Goal: Complete application form: Complete application form

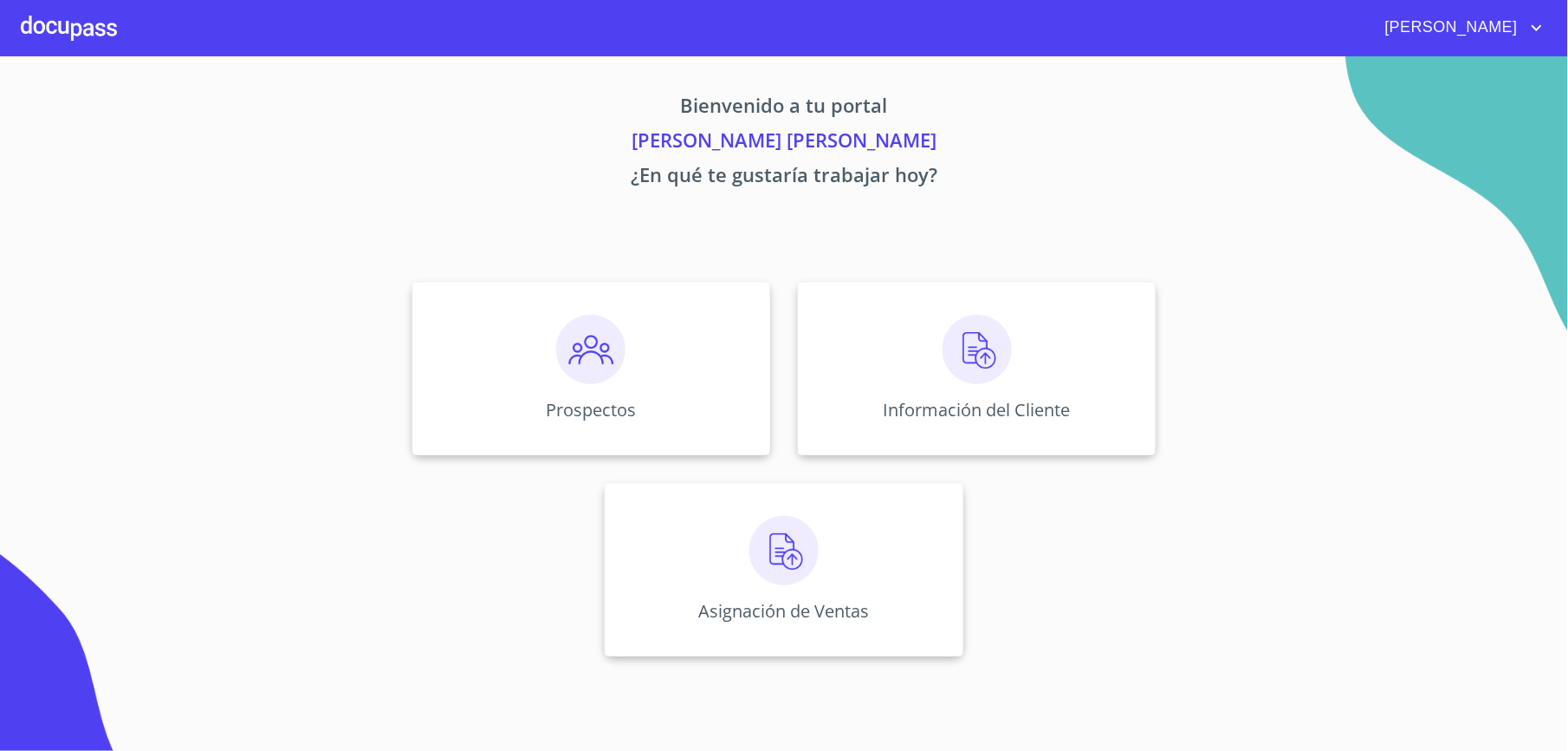
click at [1208, 367] on div "Prospectos Información del Cliente Asignación de Ventas" at bounding box center [784, 469] width 1074 height 402
click at [1137, 355] on div "Información del Cliente" at bounding box center [976, 368] width 358 height 173
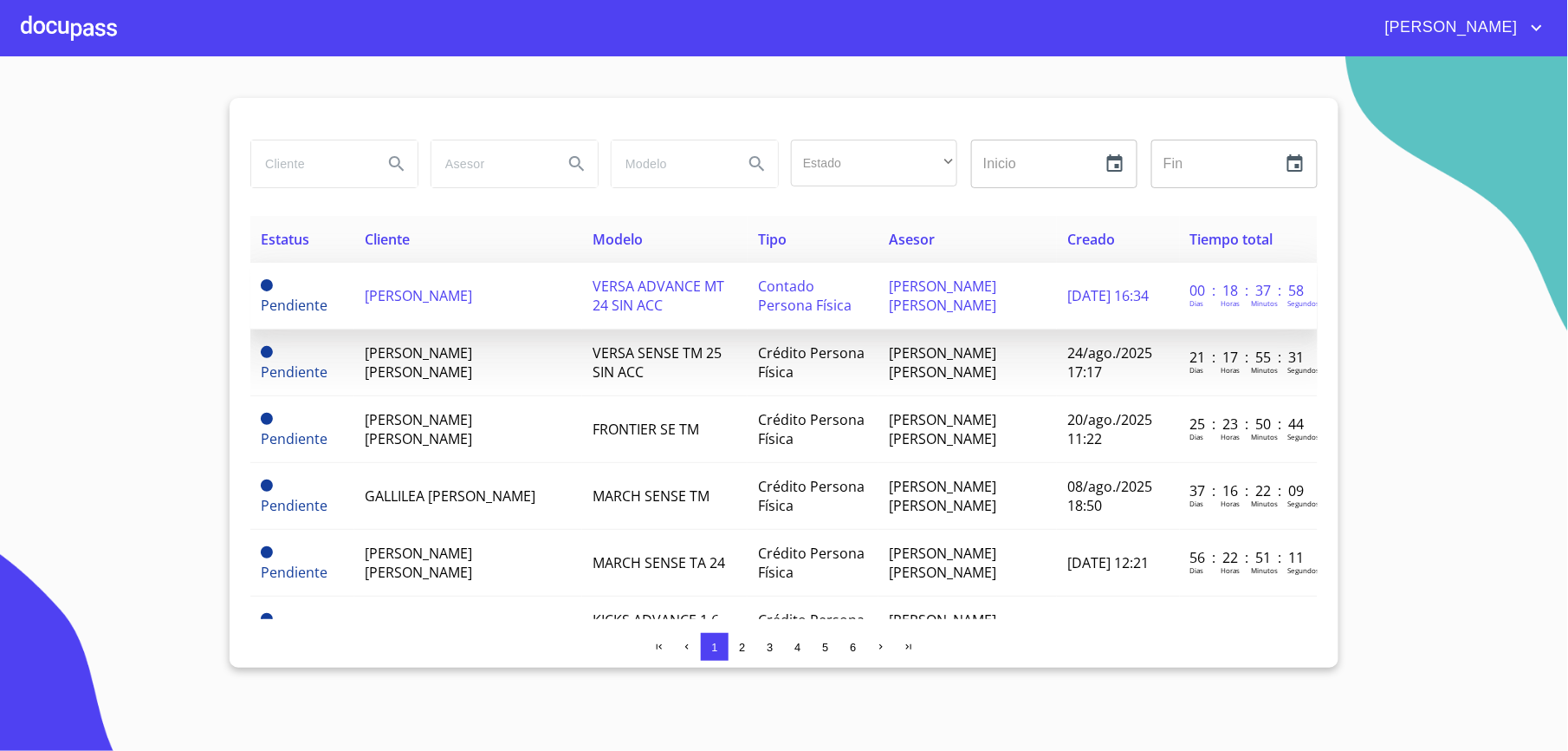
click at [333, 289] on td "Pendiente" at bounding box center [302, 296] width 104 height 67
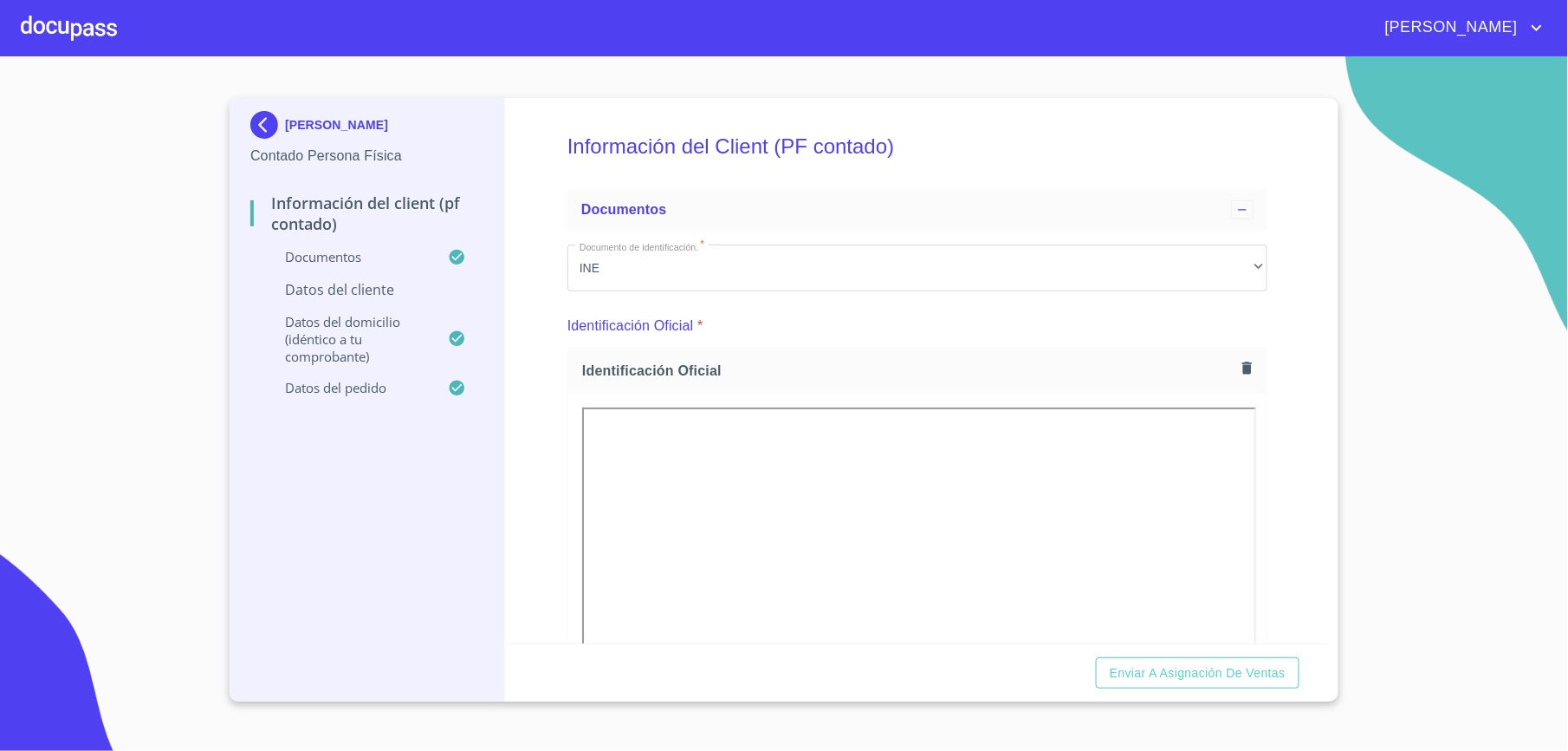
click at [344, 281] on p "Datos del cliente" at bounding box center [367, 289] width 233 height 19
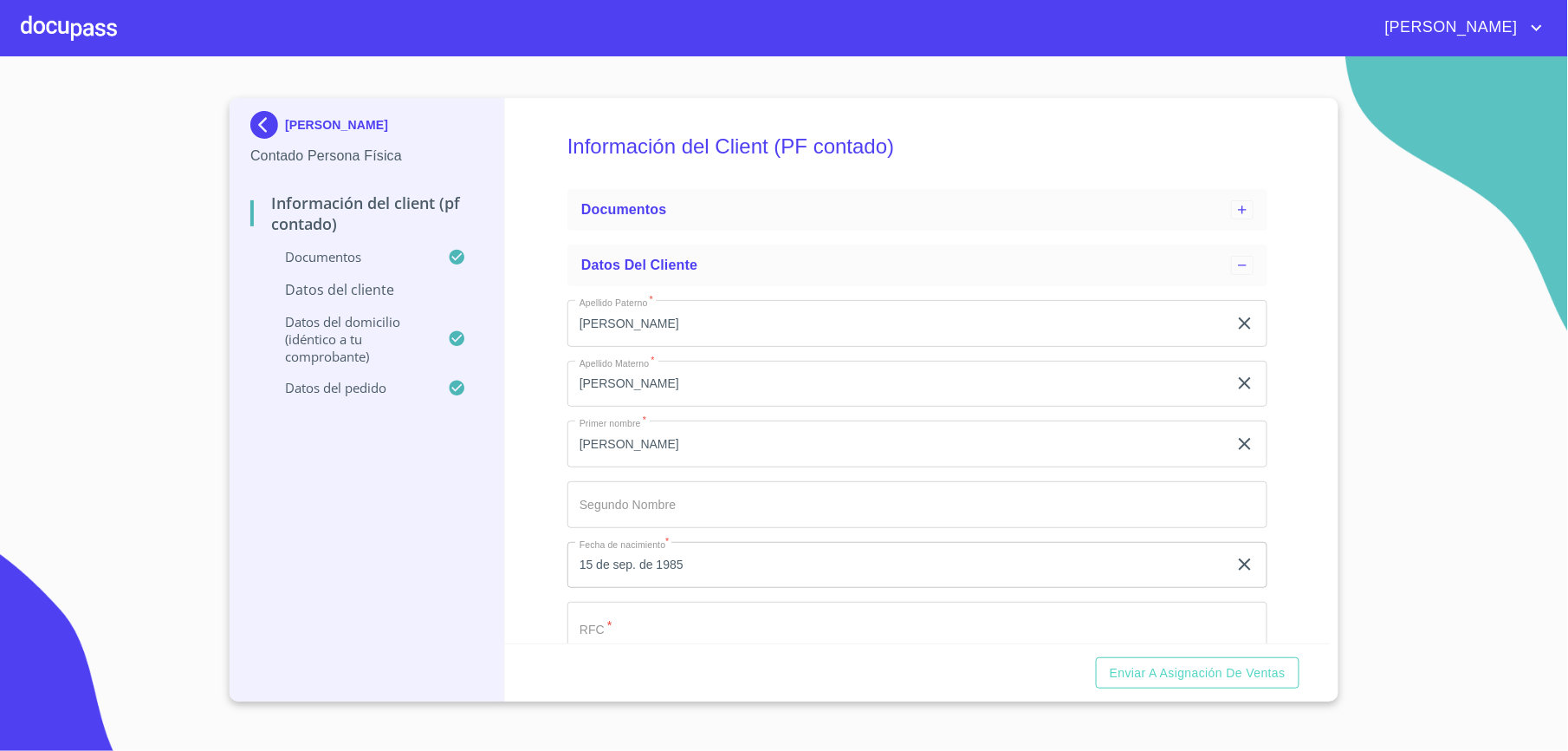
click at [694, 633] on input "Apellido Paterno   *" at bounding box center [917, 624] width 700 height 47
paste input "XAXX010101000"
type input "XAXX010101000"
click at [374, 513] on div "SAMUEL REYES ESQUIVEL Contado Persona Física Información del Client (PF contado…" at bounding box center [367, 400] width 276 height 603
click at [1256, 681] on span "Enviar a Asignación de Ventas" at bounding box center [1198, 672] width 176 height 21
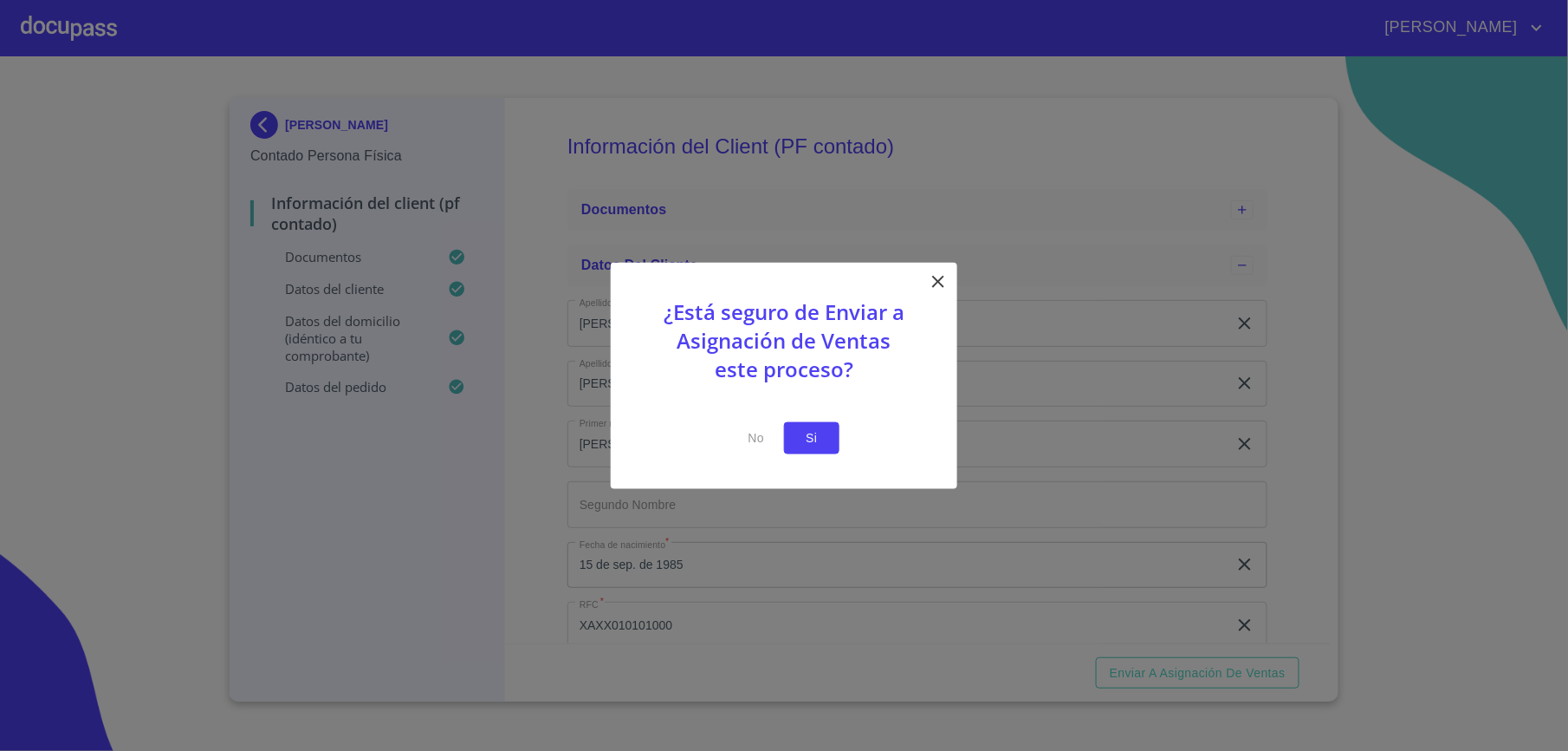
click at [827, 434] on button "Si" at bounding box center [812, 437] width 55 height 32
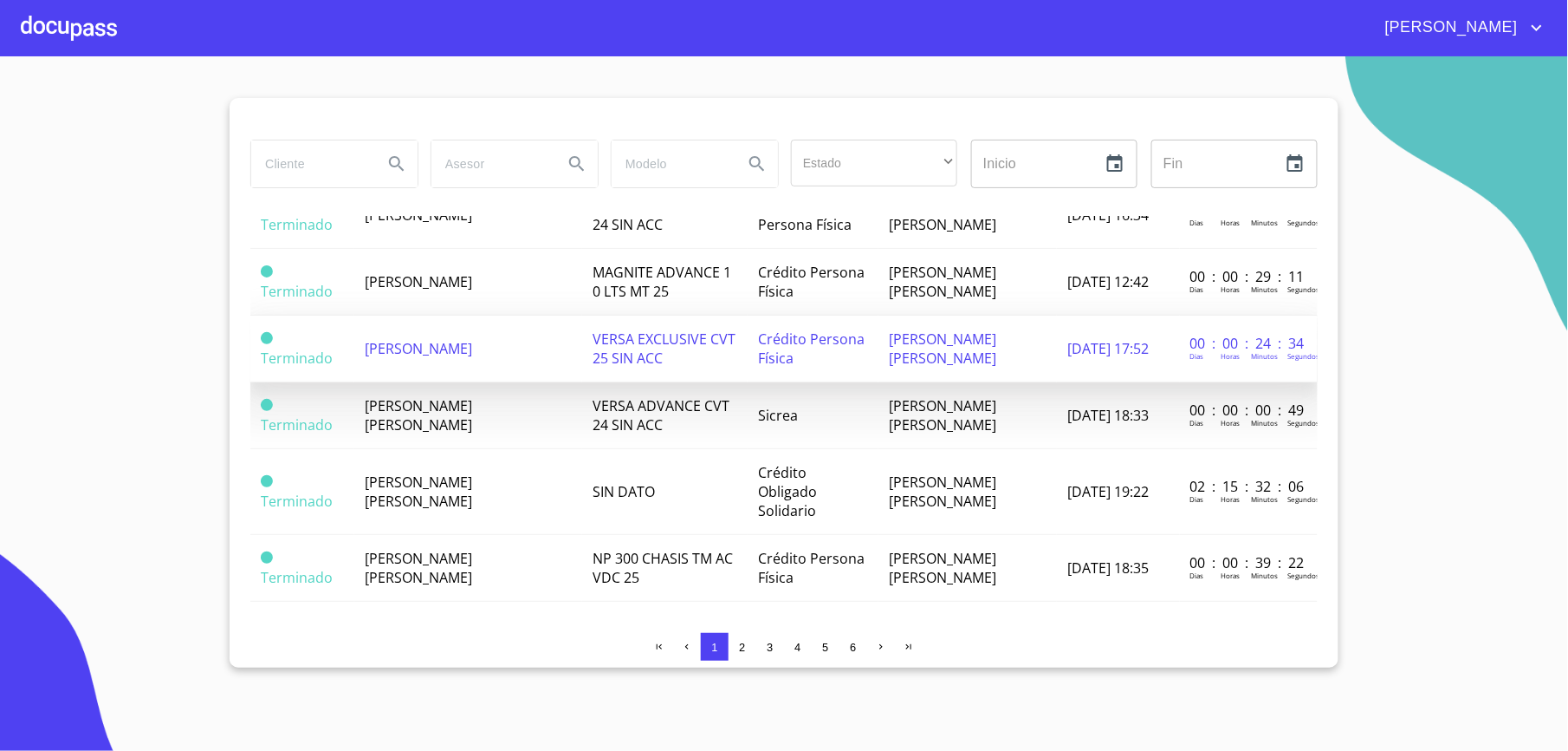
scroll to position [1271, 0]
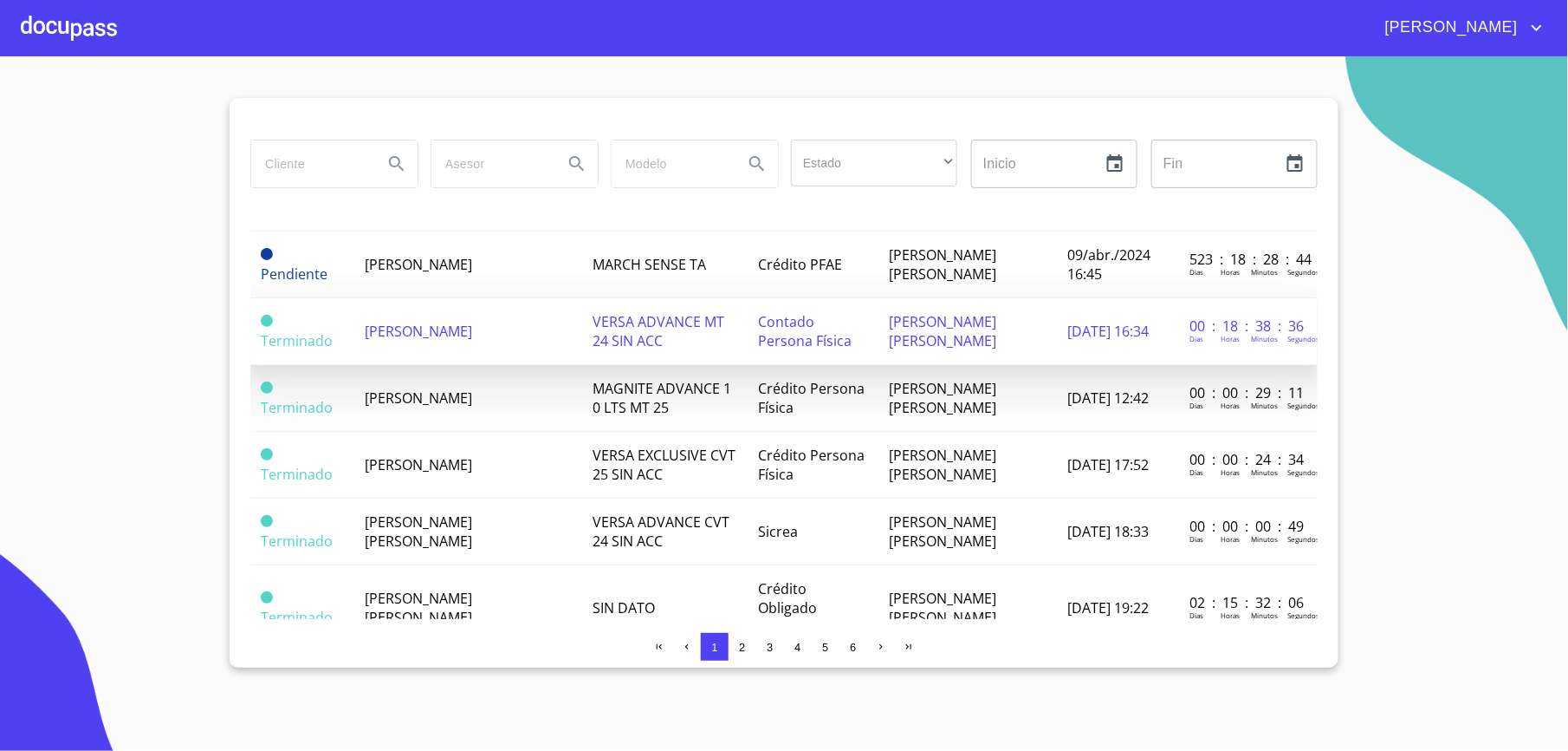
click at [441, 329] on span "[PERSON_NAME]" at bounding box center [419, 331] width 107 height 19
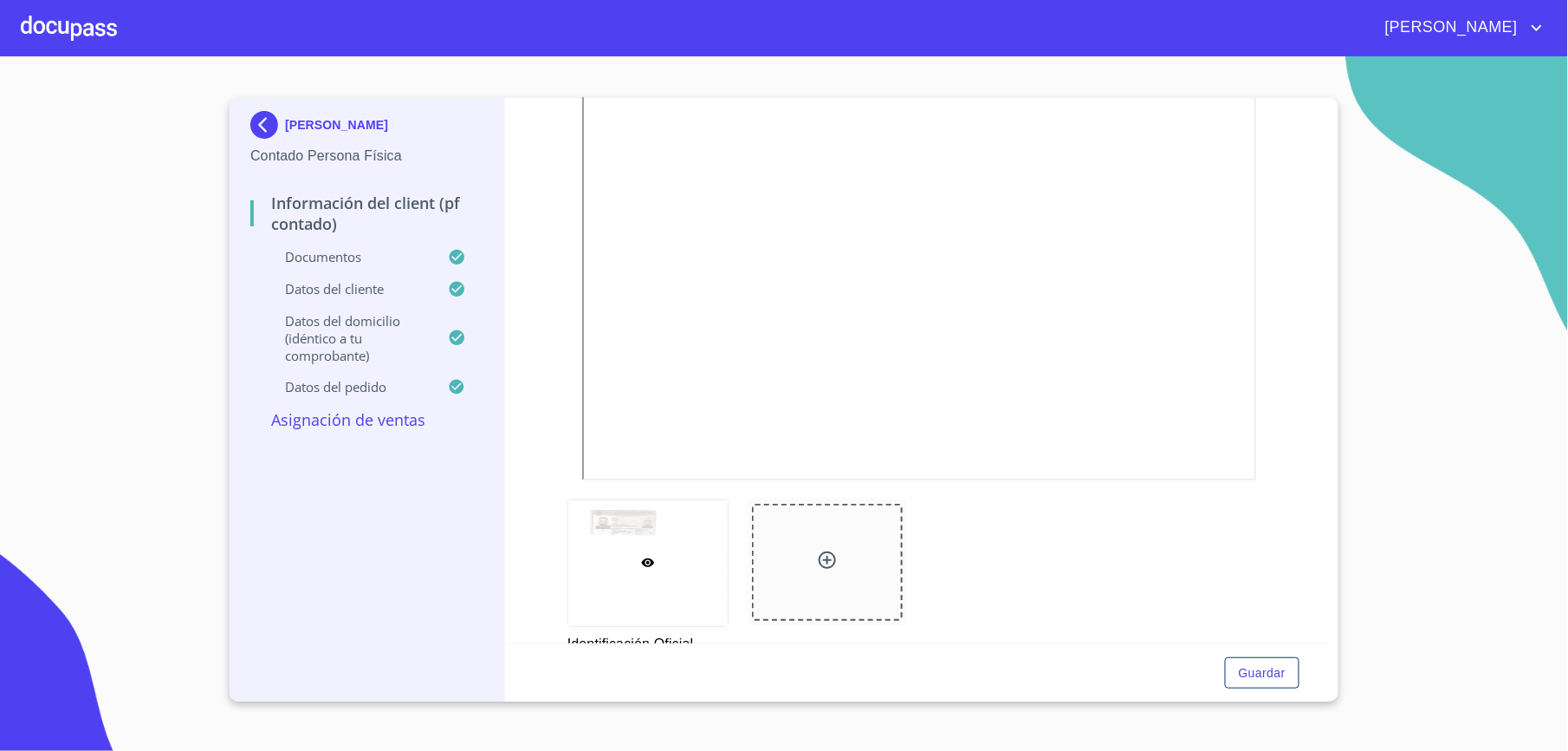
scroll to position [414, 0]
click at [94, 24] on div at bounding box center [68, 28] width 96 height 55
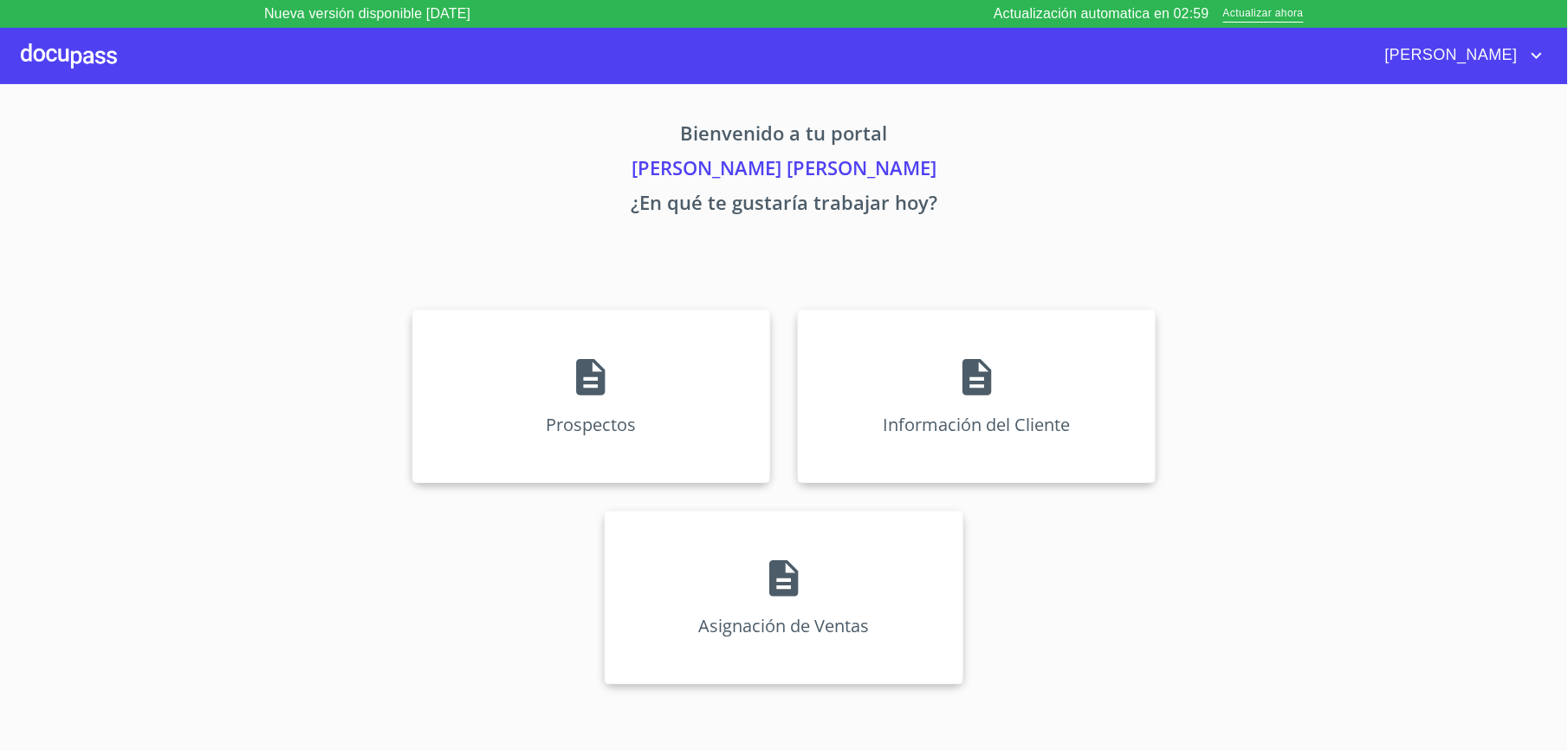
click at [507, 307] on div "Prospectos Información del Cliente Asignación de Ventas" at bounding box center [784, 497] width 1074 height 402
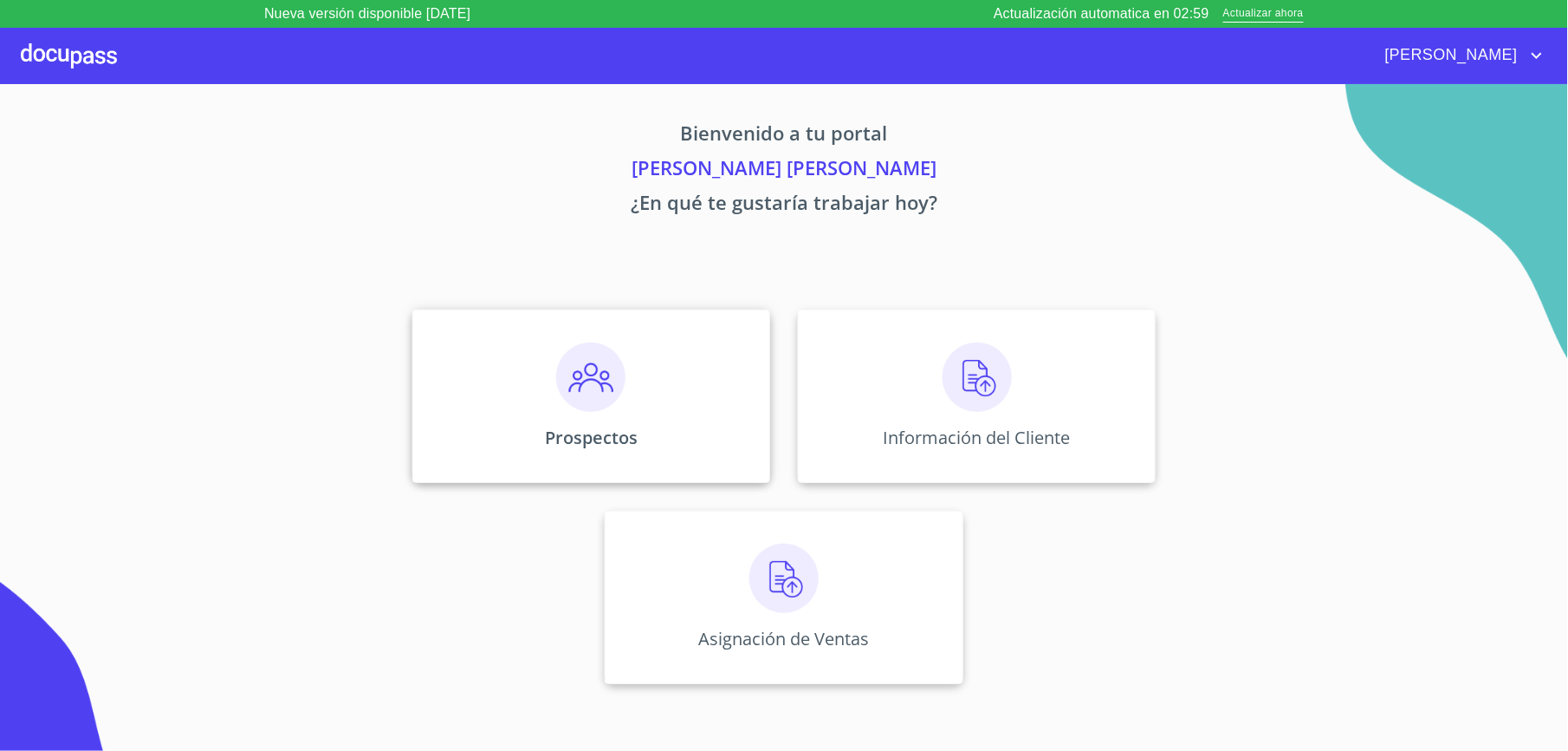
click at [539, 386] on div "Prospectos" at bounding box center [591, 396] width 358 height 173
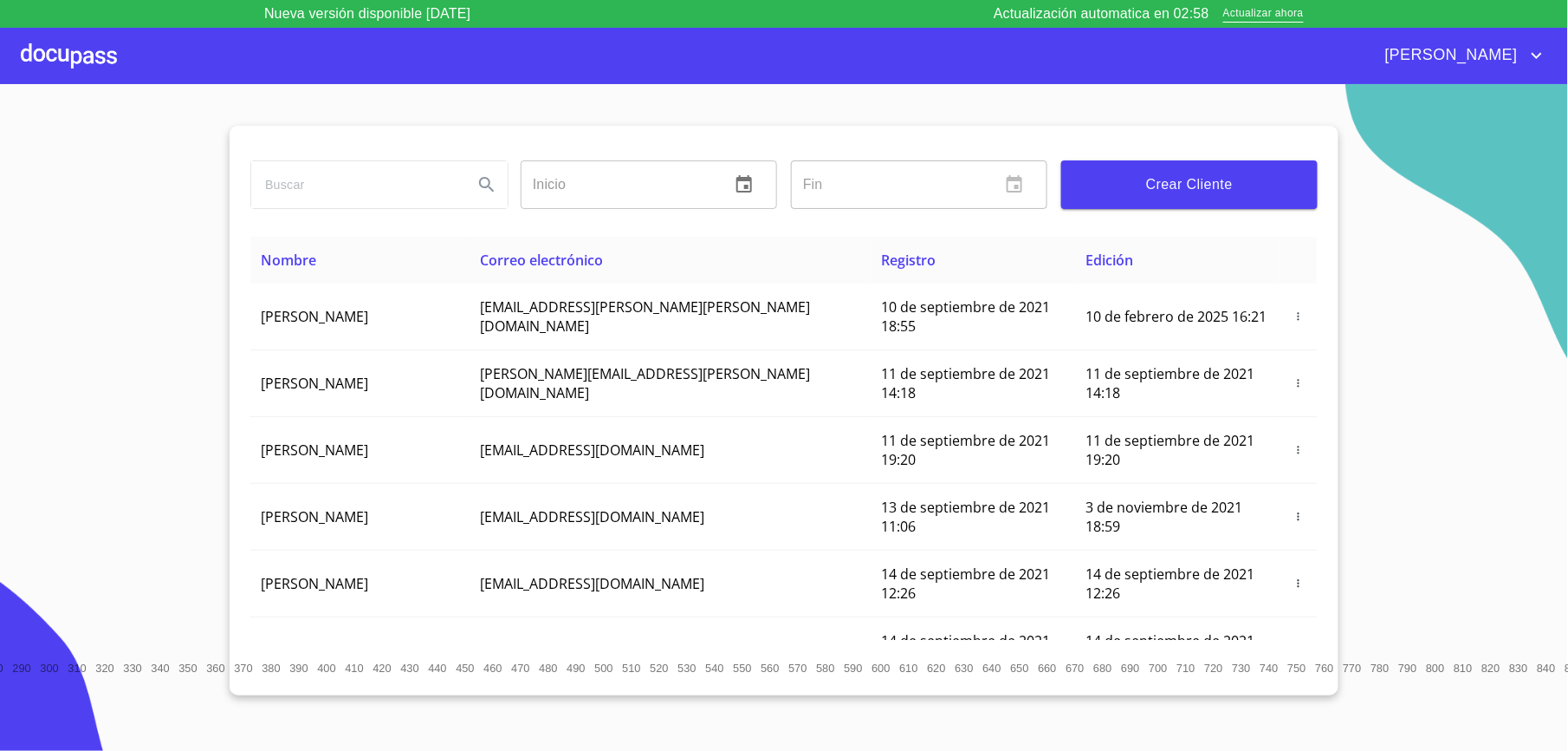
click at [368, 172] on input "search" at bounding box center [355, 184] width 208 height 47
type input "samuel reyes"
click at [489, 191] on icon "Search" at bounding box center [486, 184] width 20 height 20
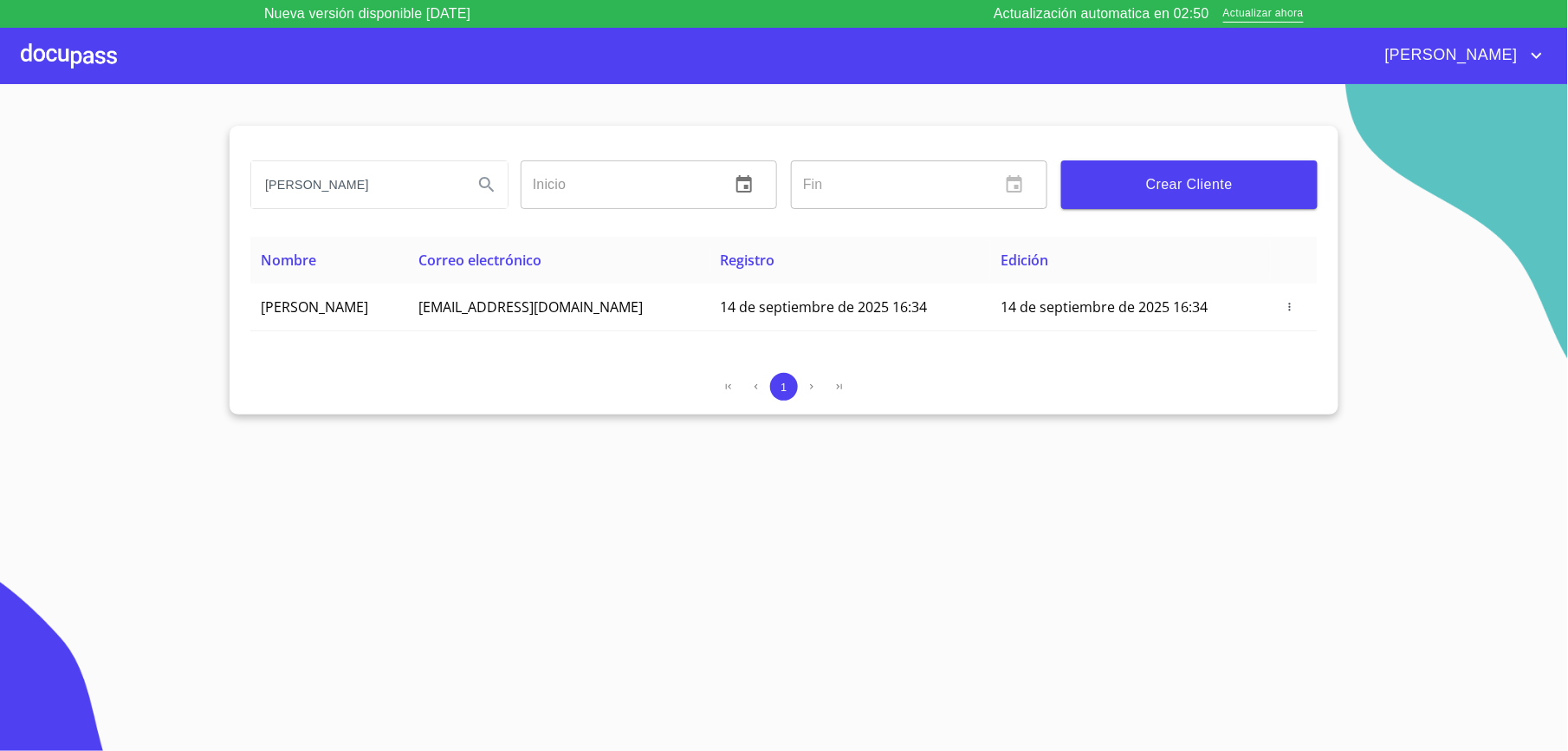
type button "samuel reyes"
click at [48, 38] on div at bounding box center [68, 55] width 96 height 55
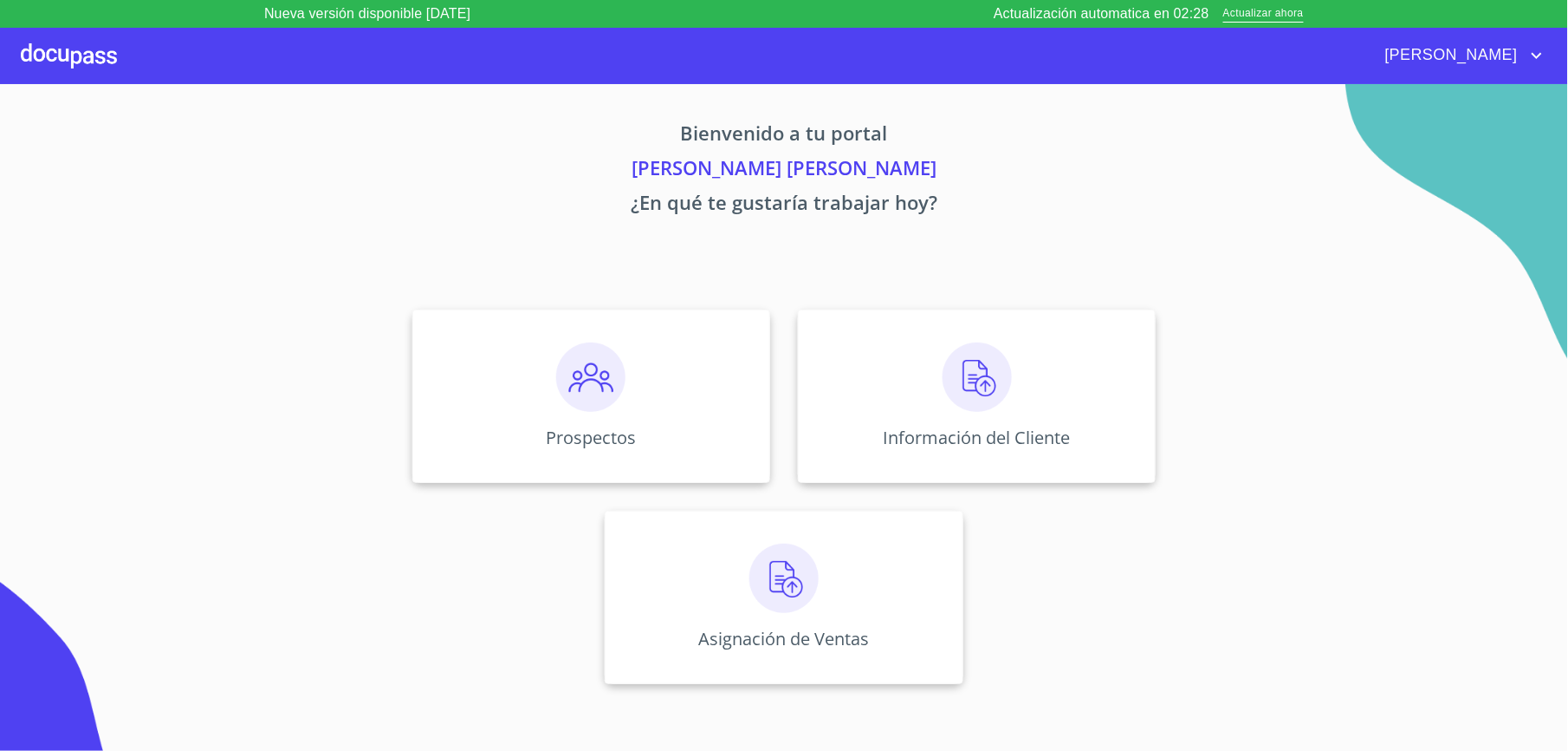
click at [1161, 417] on div "Prospectos Información del Cliente Asignación de Ventas" at bounding box center [784, 497] width 1074 height 402
click at [1057, 406] on div "Información del Cliente" at bounding box center [976, 396] width 358 height 173
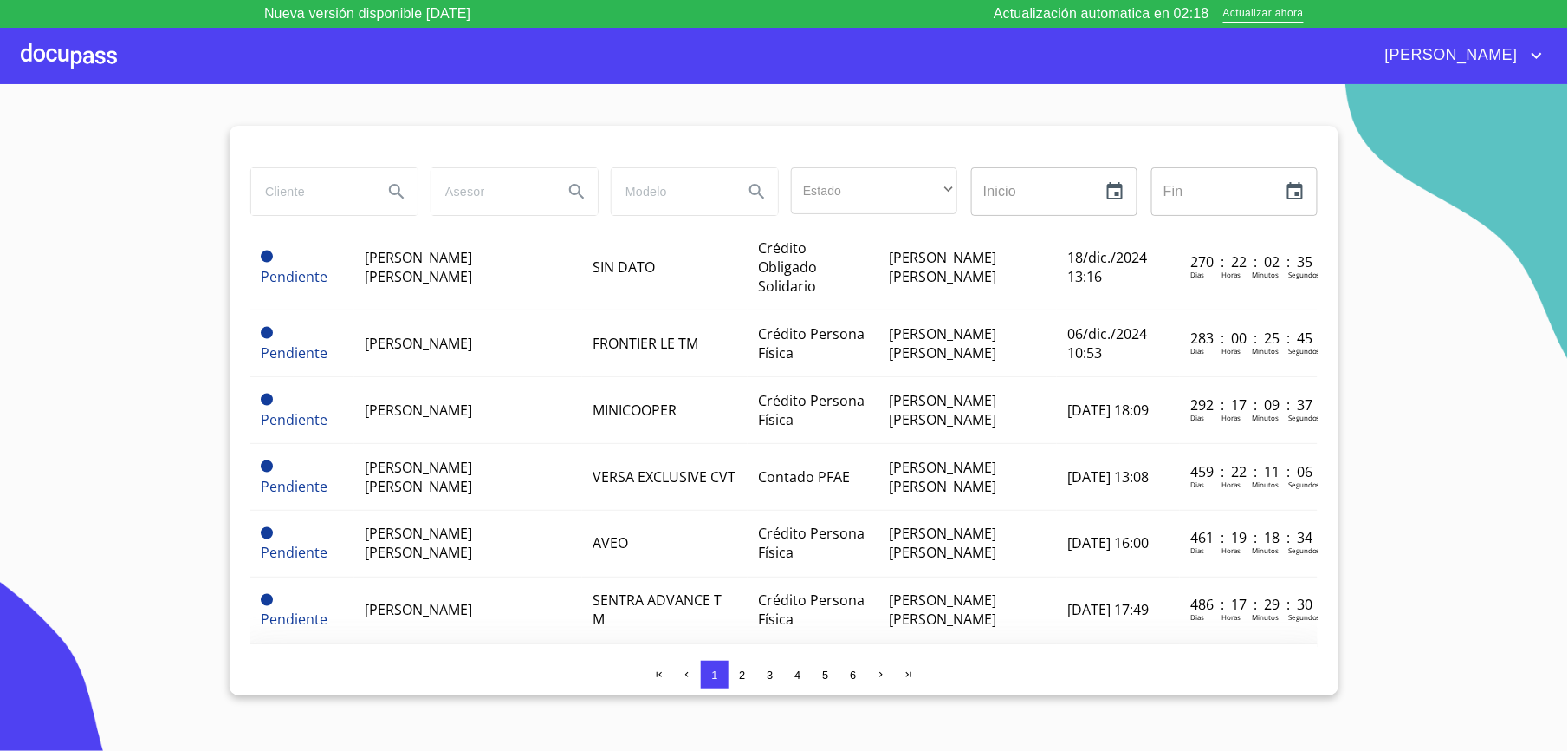
scroll to position [1040, 0]
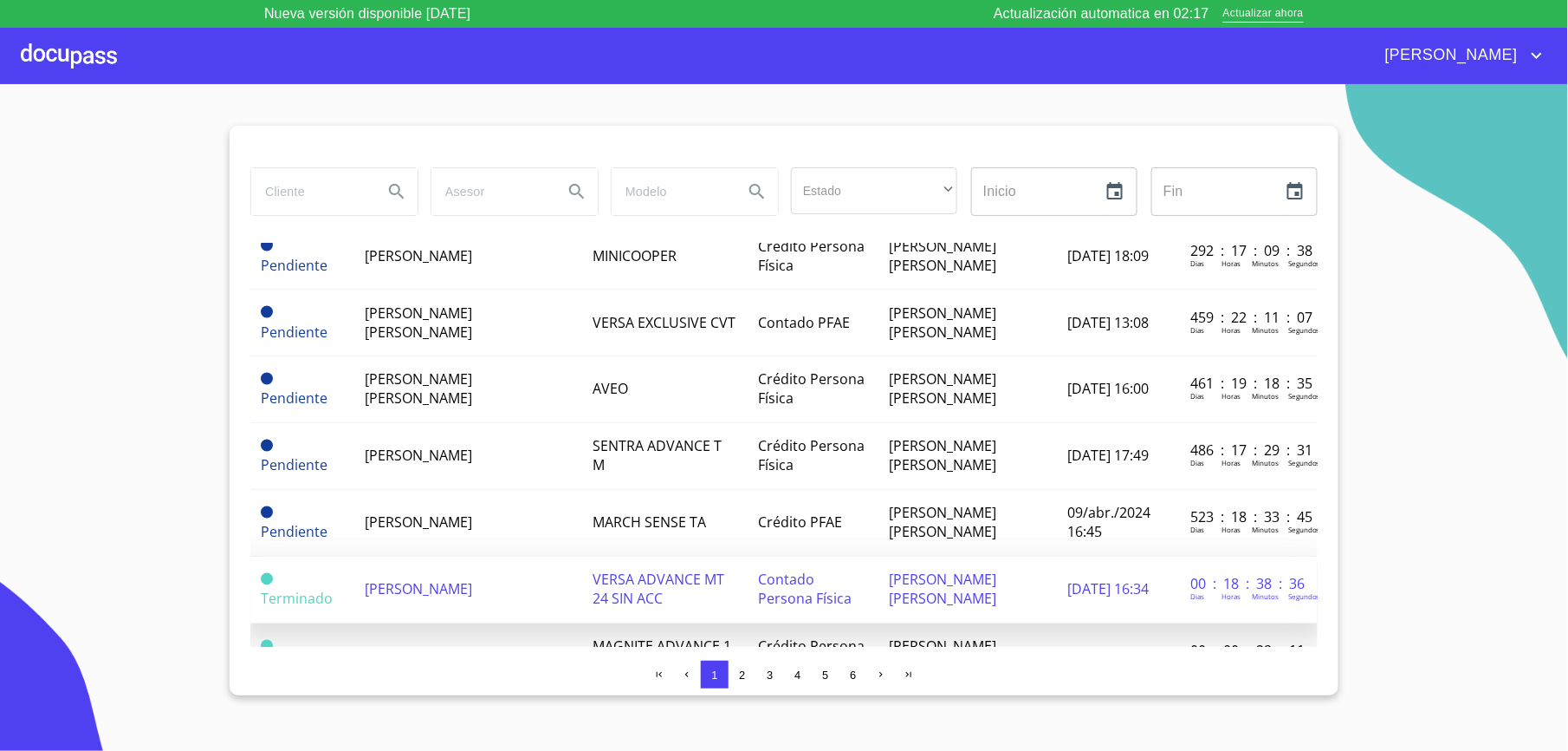
click at [464, 580] on span "[PERSON_NAME]" at bounding box center [419, 589] width 107 height 19
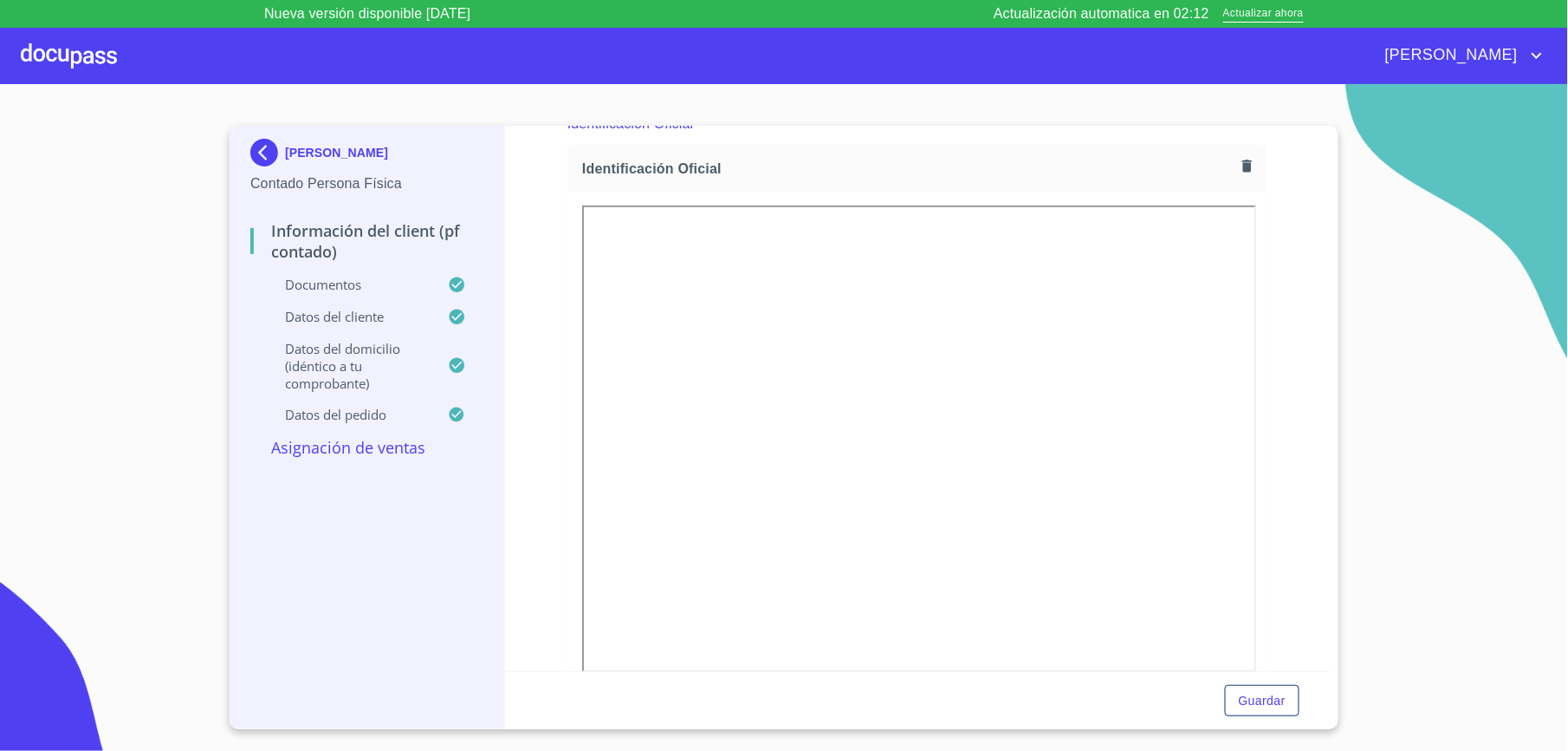
scroll to position [230, 0]
click at [84, 69] on div at bounding box center [68, 55] width 96 height 55
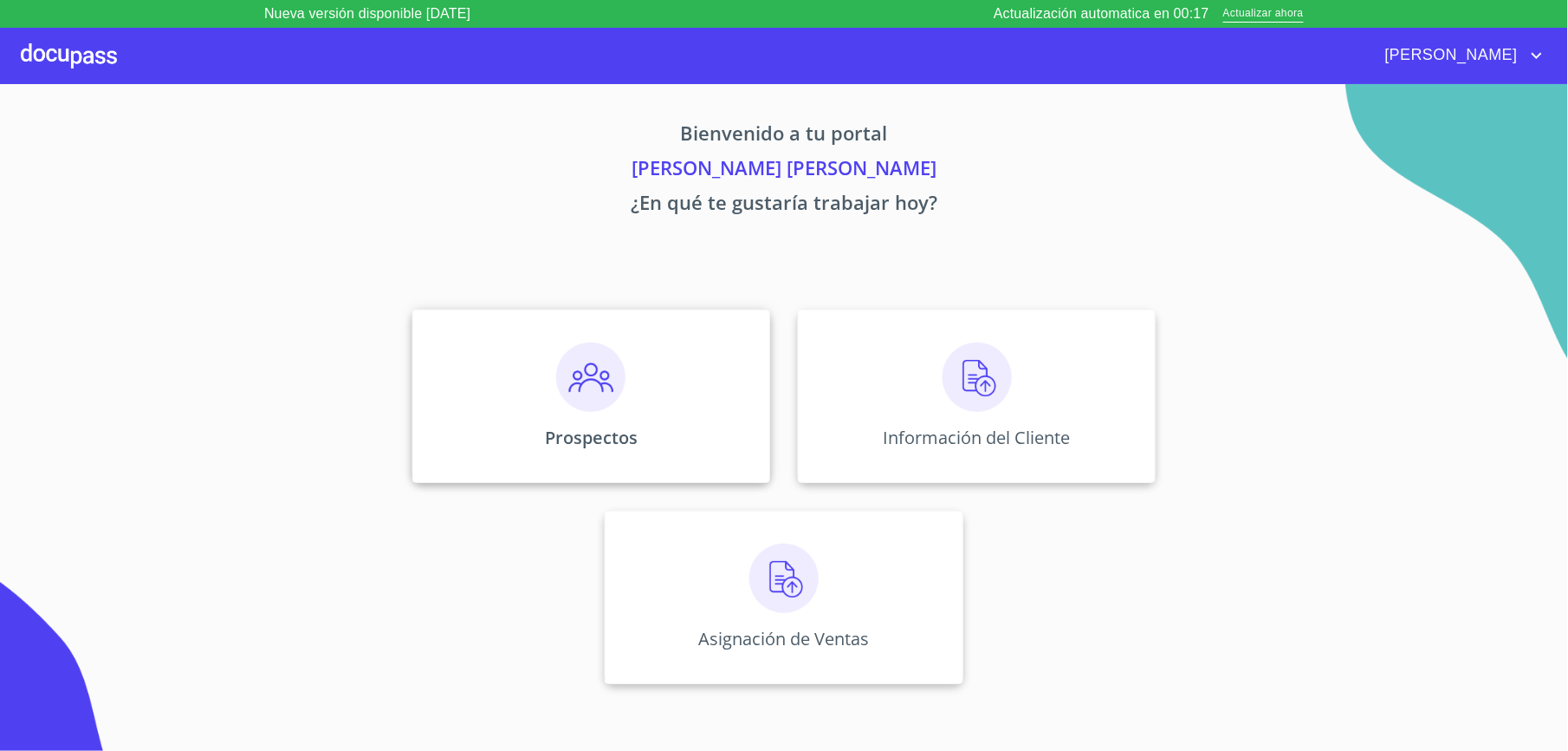
click at [649, 349] on div "Prospectos" at bounding box center [591, 396] width 358 height 173
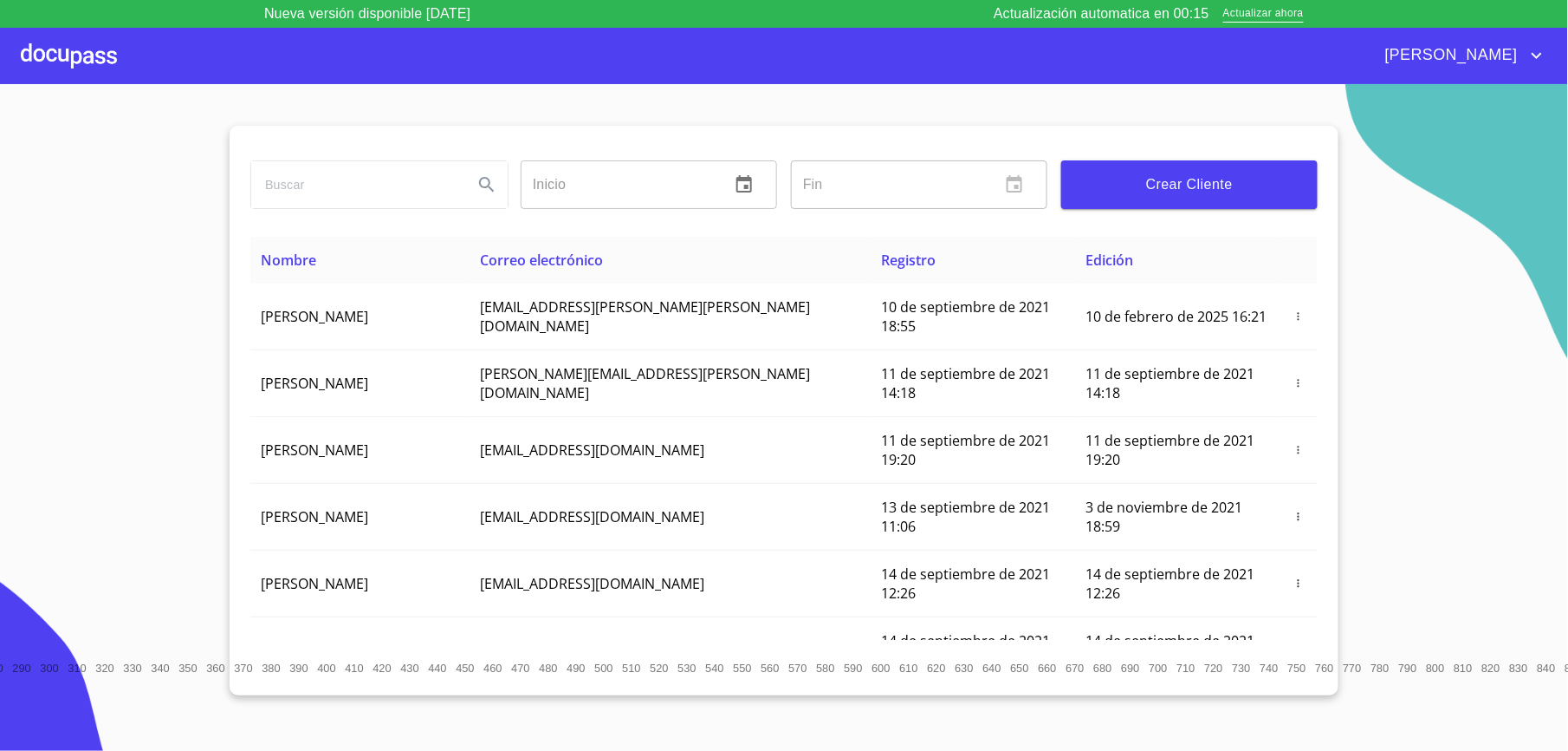
click at [398, 191] on input "search" at bounding box center [355, 184] width 208 height 47
type input "carlos lupercio"
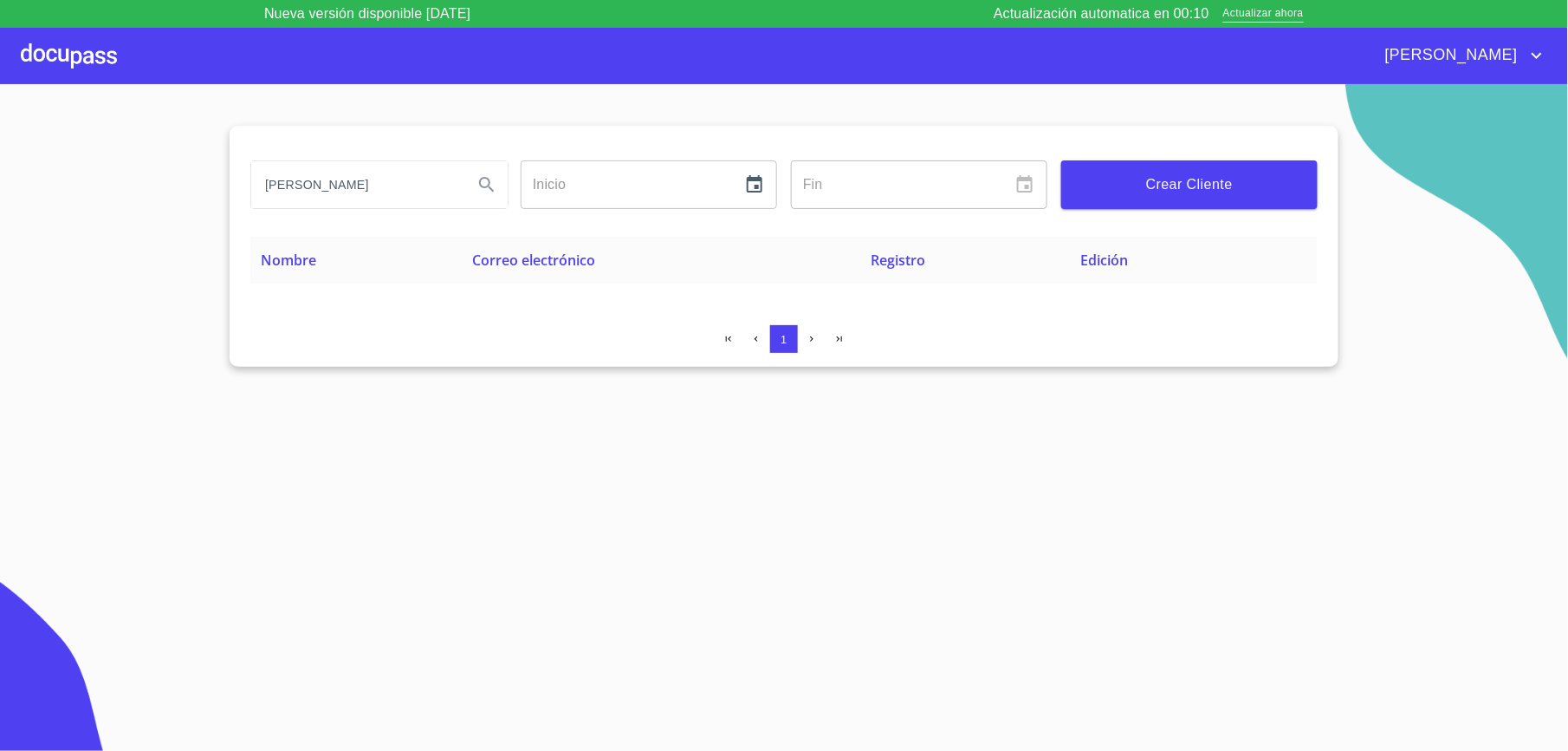
drag, startPoint x: 383, startPoint y: 195, endPoint x: 0, endPoint y: 210, distance: 383.3
click at [0, 210] on html "Nueva versión disponible 4.02.06 Actualización automatica en 00:10 Actualizar a…" at bounding box center [784, 376] width 1568 height 751
click at [81, 69] on div at bounding box center [68, 55] width 96 height 55
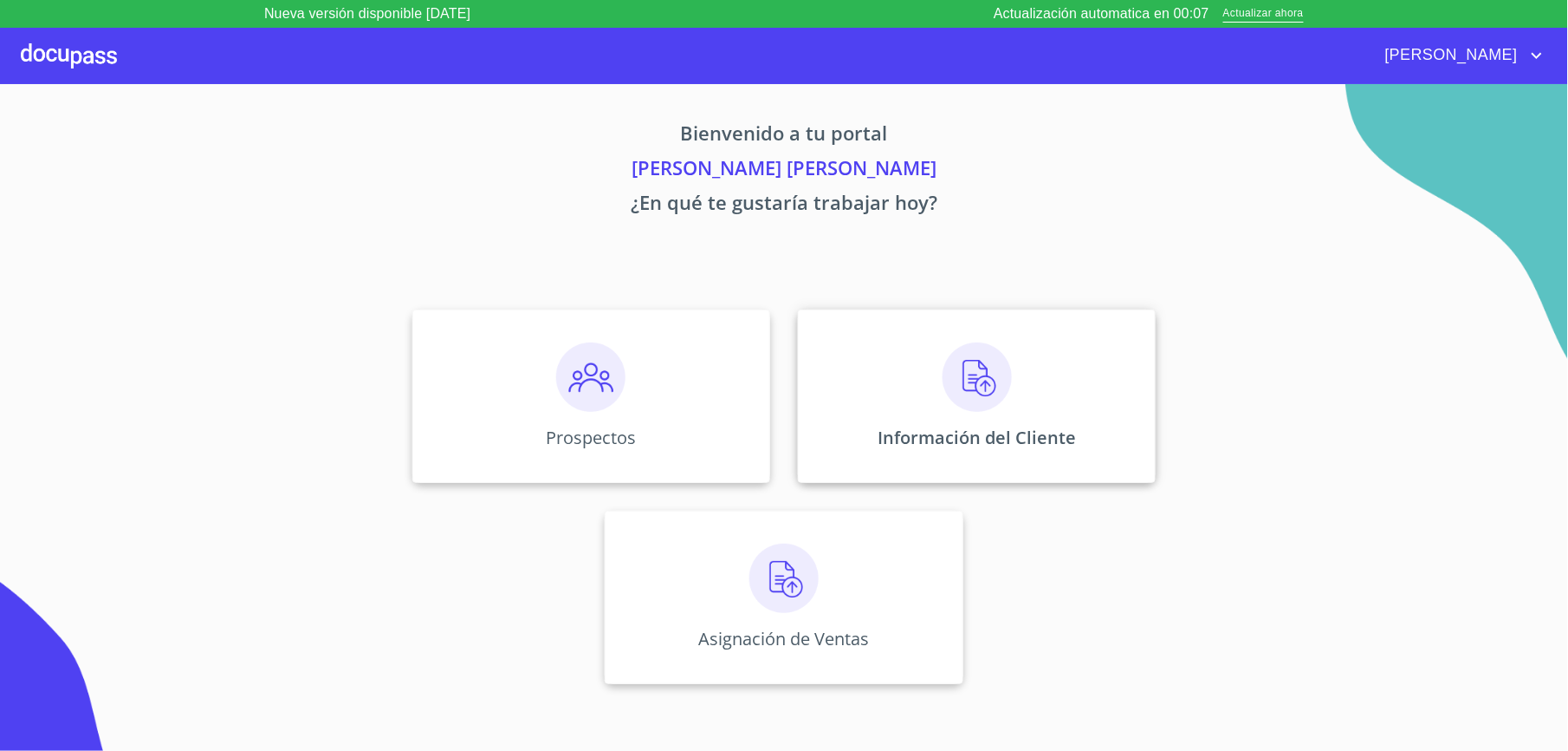
click at [926, 411] on div "Información del Cliente" at bounding box center [976, 396] width 358 height 173
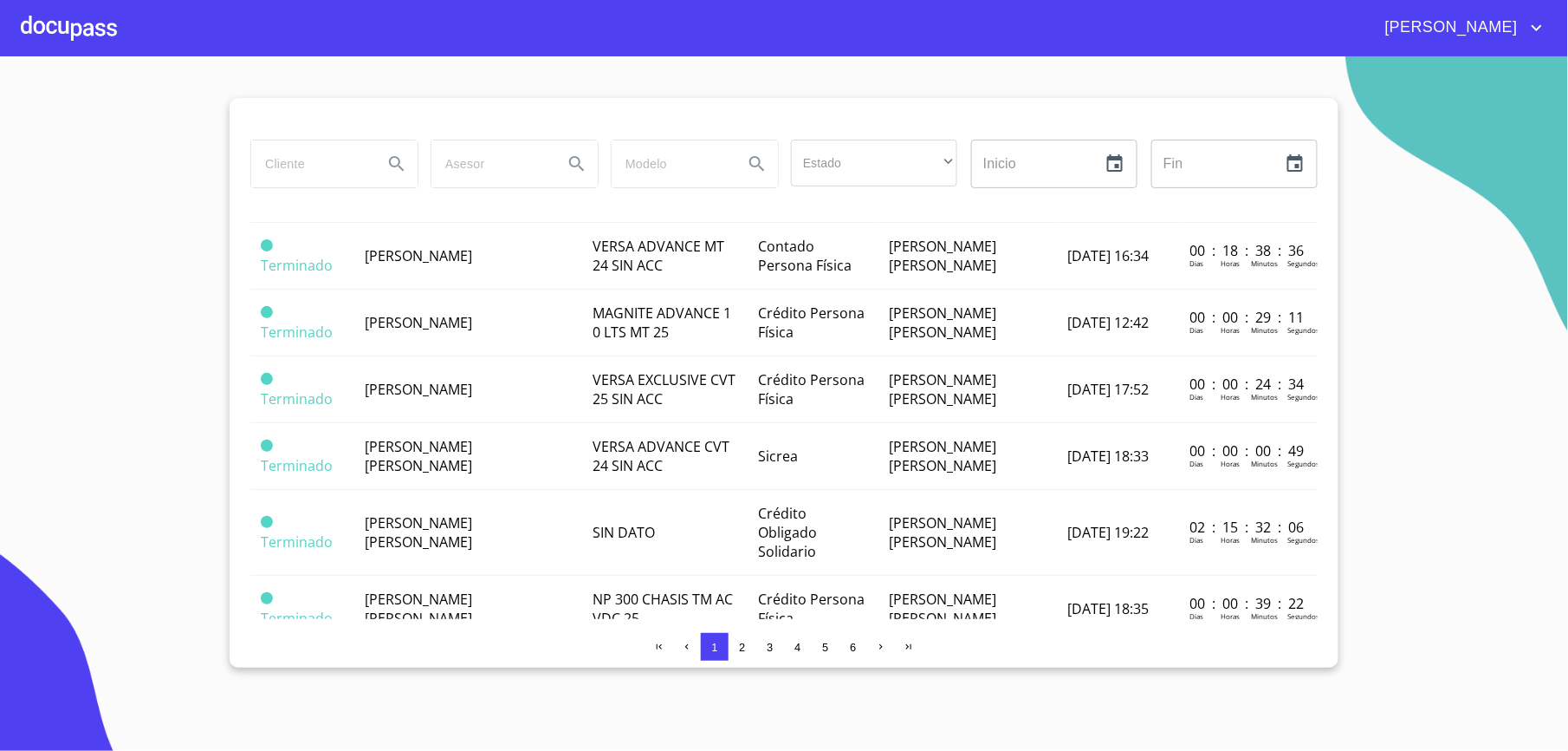
scroll to position [1387, 0]
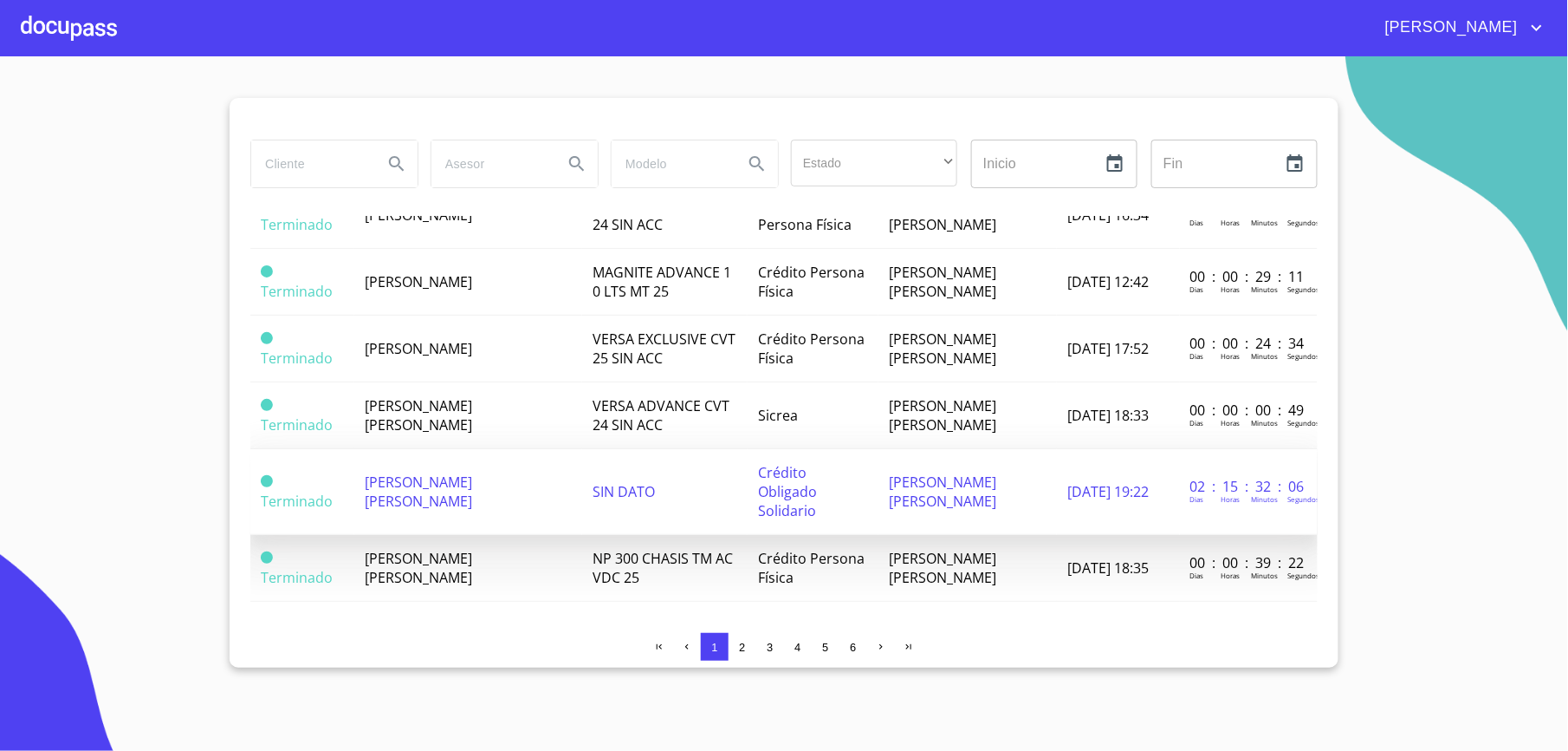
click at [472, 473] on span "[PERSON_NAME] [PERSON_NAME]" at bounding box center [419, 491] width 107 height 38
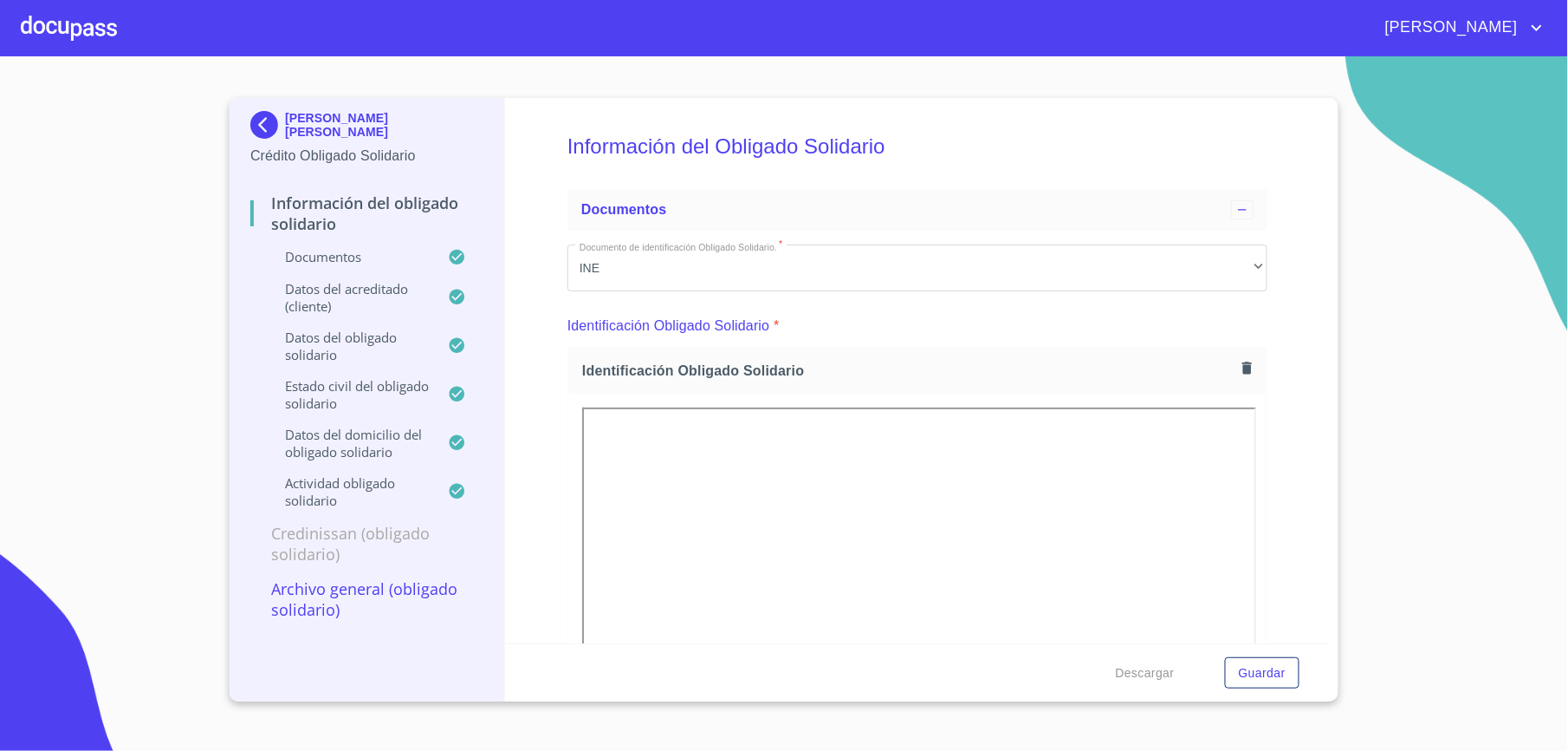
click at [298, 126] on p "[PERSON_NAME] [PERSON_NAME]" at bounding box center [384, 125] width 199 height 28
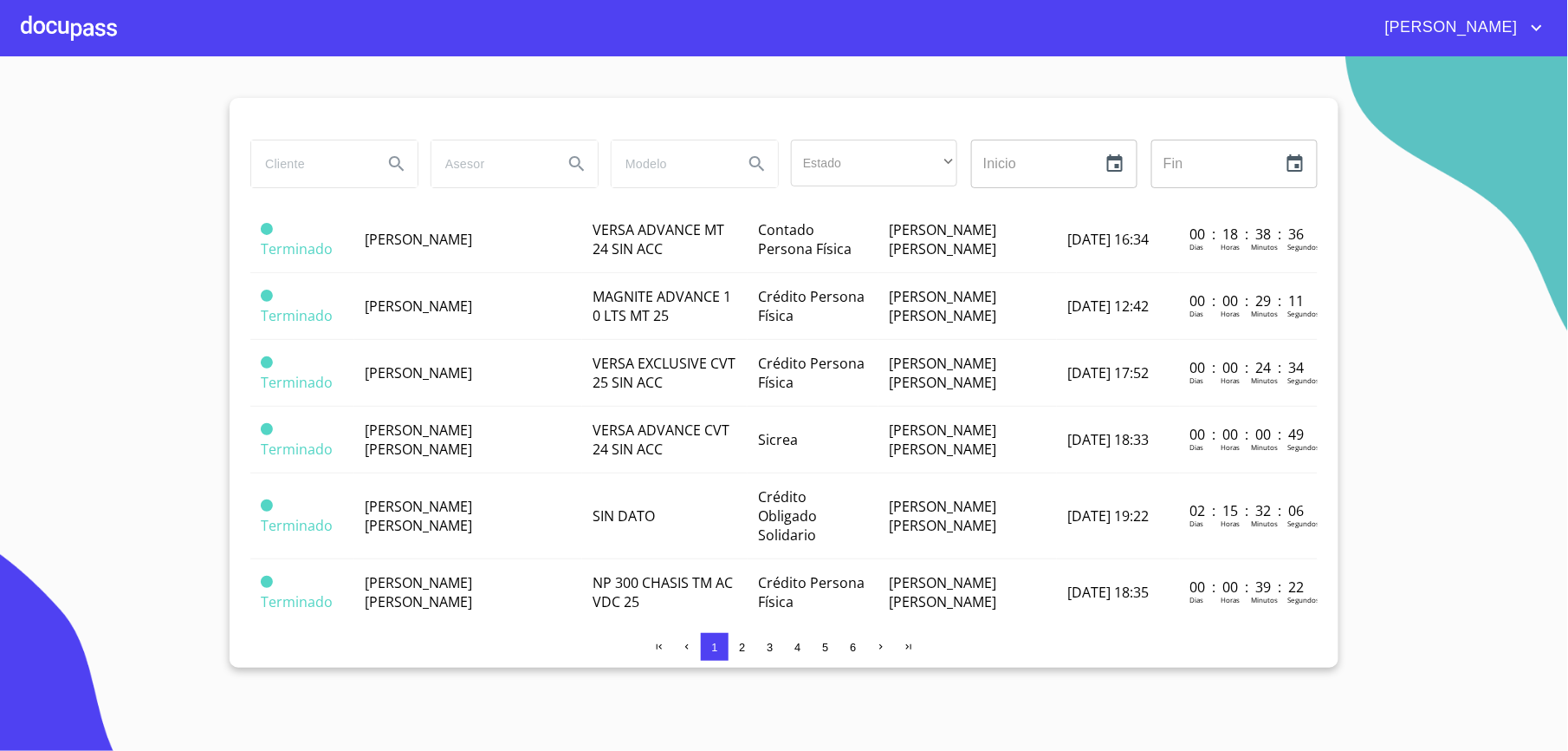
scroll to position [1394, 0]
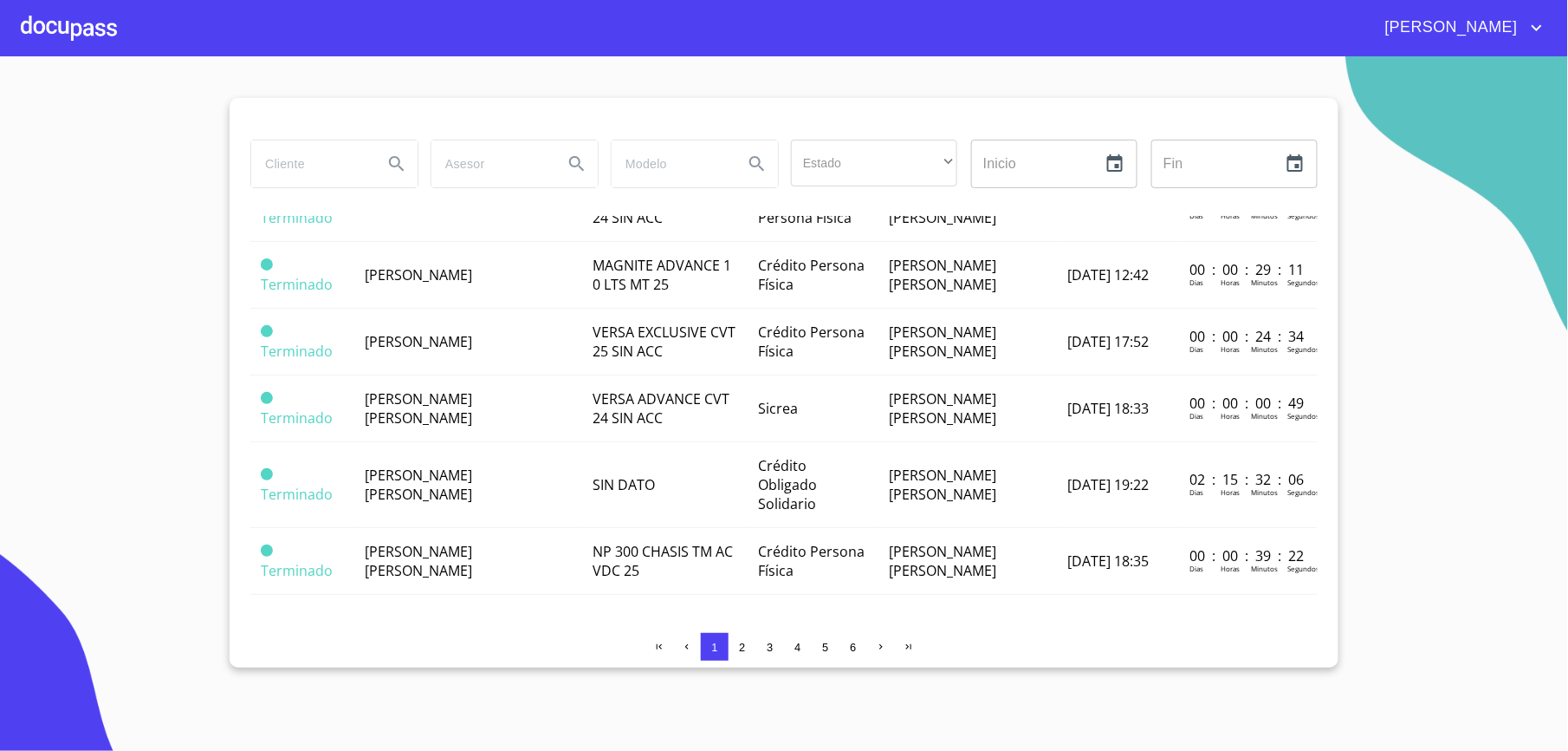
click at [743, 640] on span "2" at bounding box center [742, 646] width 14 height 14
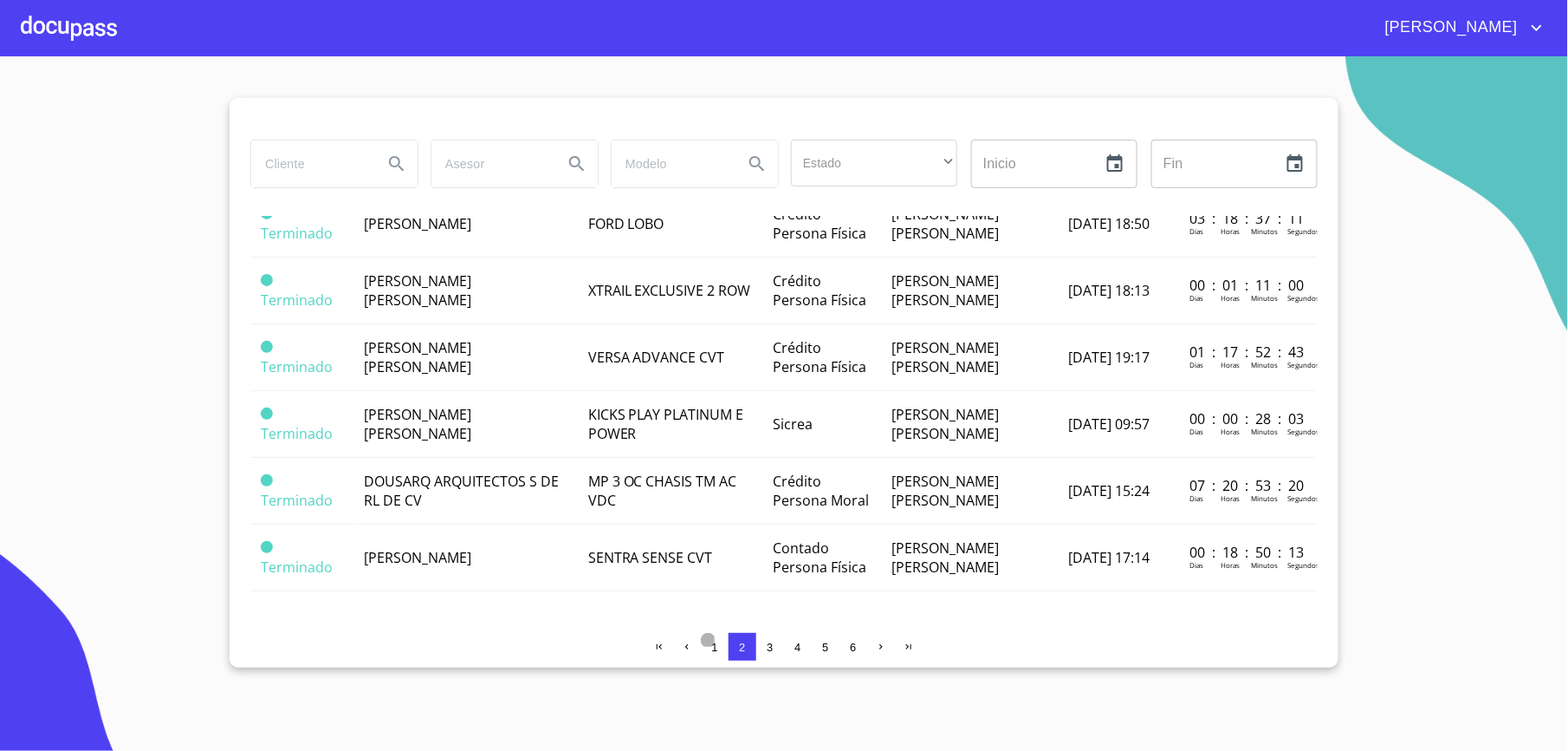
click at [716, 648] on span "1" at bounding box center [714, 647] width 6 height 13
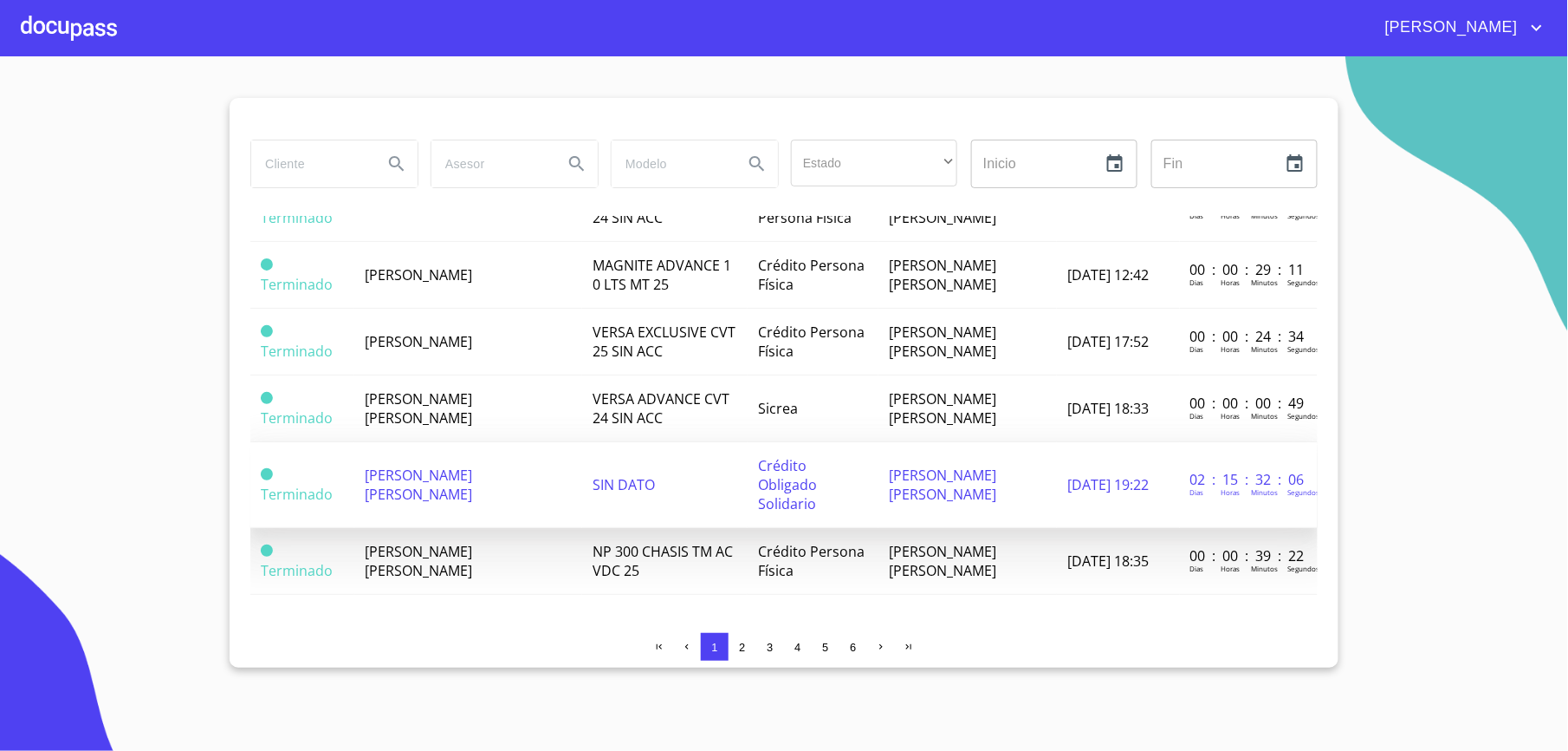
click at [472, 468] on span "[PERSON_NAME] [PERSON_NAME]" at bounding box center [419, 484] width 107 height 38
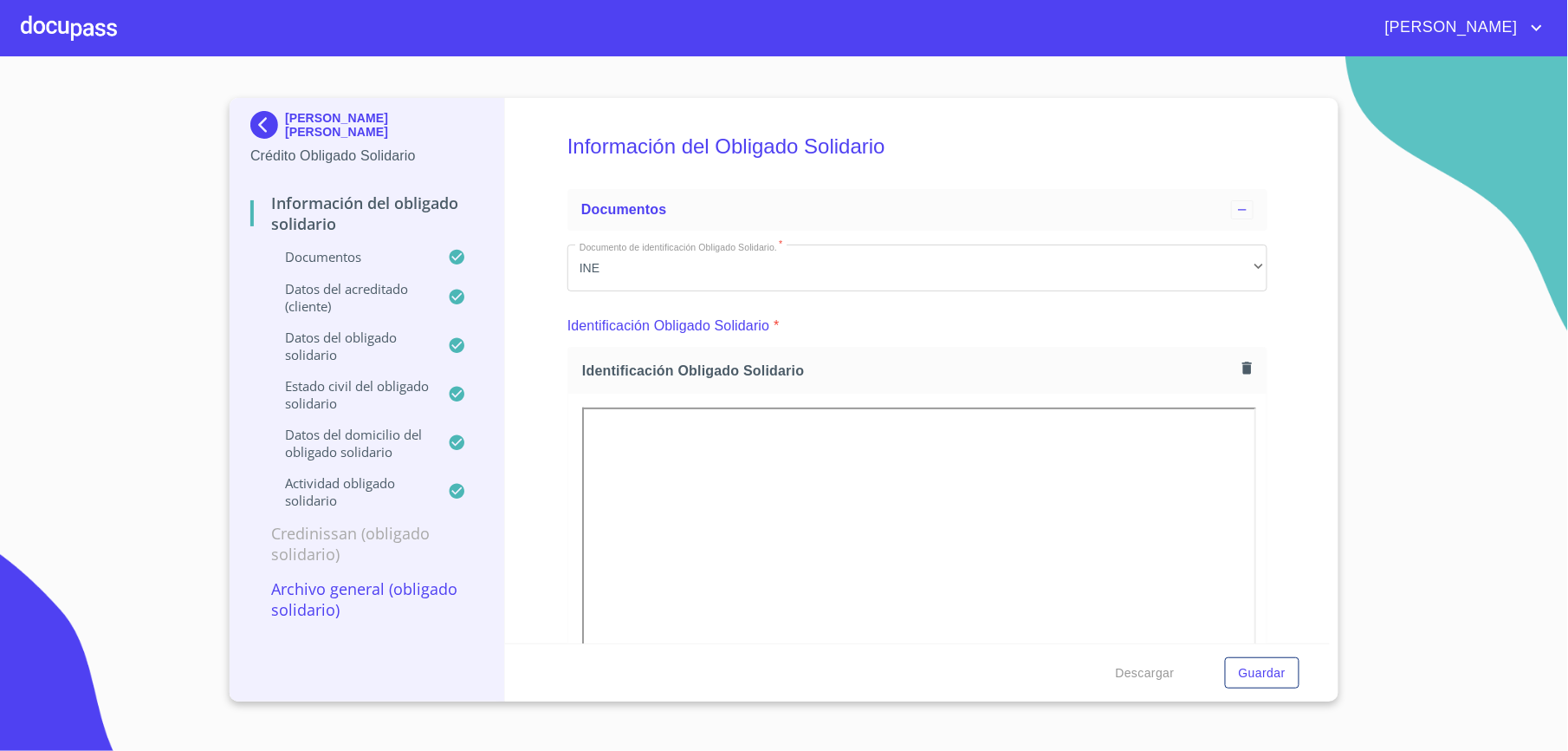
click at [319, 595] on p "Archivo General (Obligado Solidario)" at bounding box center [367, 598] width 233 height 42
click at [320, 536] on p "Credinissan (Obligado Solidario)" at bounding box center [367, 543] width 233 height 42
click at [253, 213] on div at bounding box center [252, 214] width 4 height 26
click at [254, 117] on img at bounding box center [267, 125] width 34 height 28
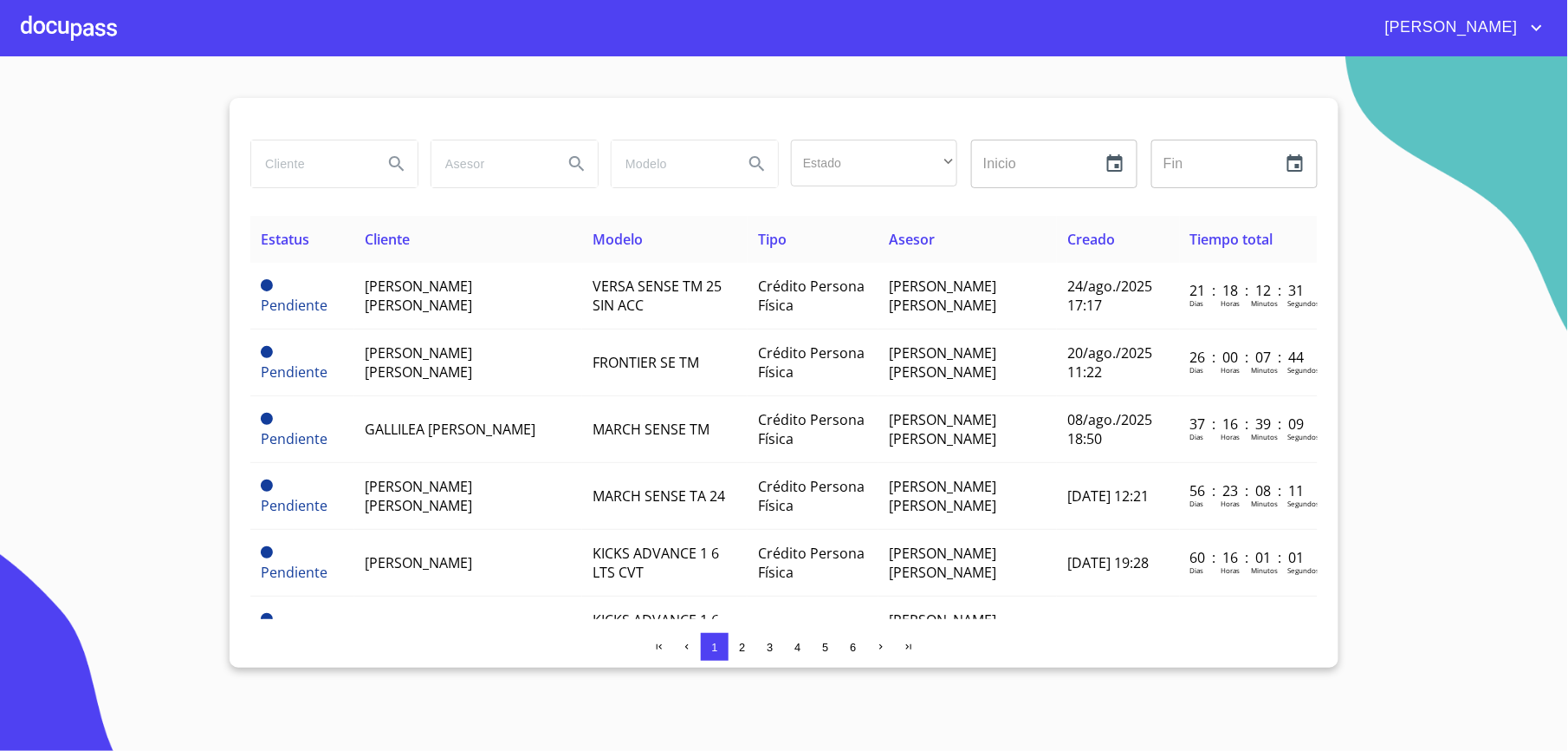
click at [293, 139] on div at bounding box center [333, 163] width 180 height 62
click at [307, 153] on input "search" at bounding box center [310, 164] width 117 height 47
type input "[PERSON_NAME]"
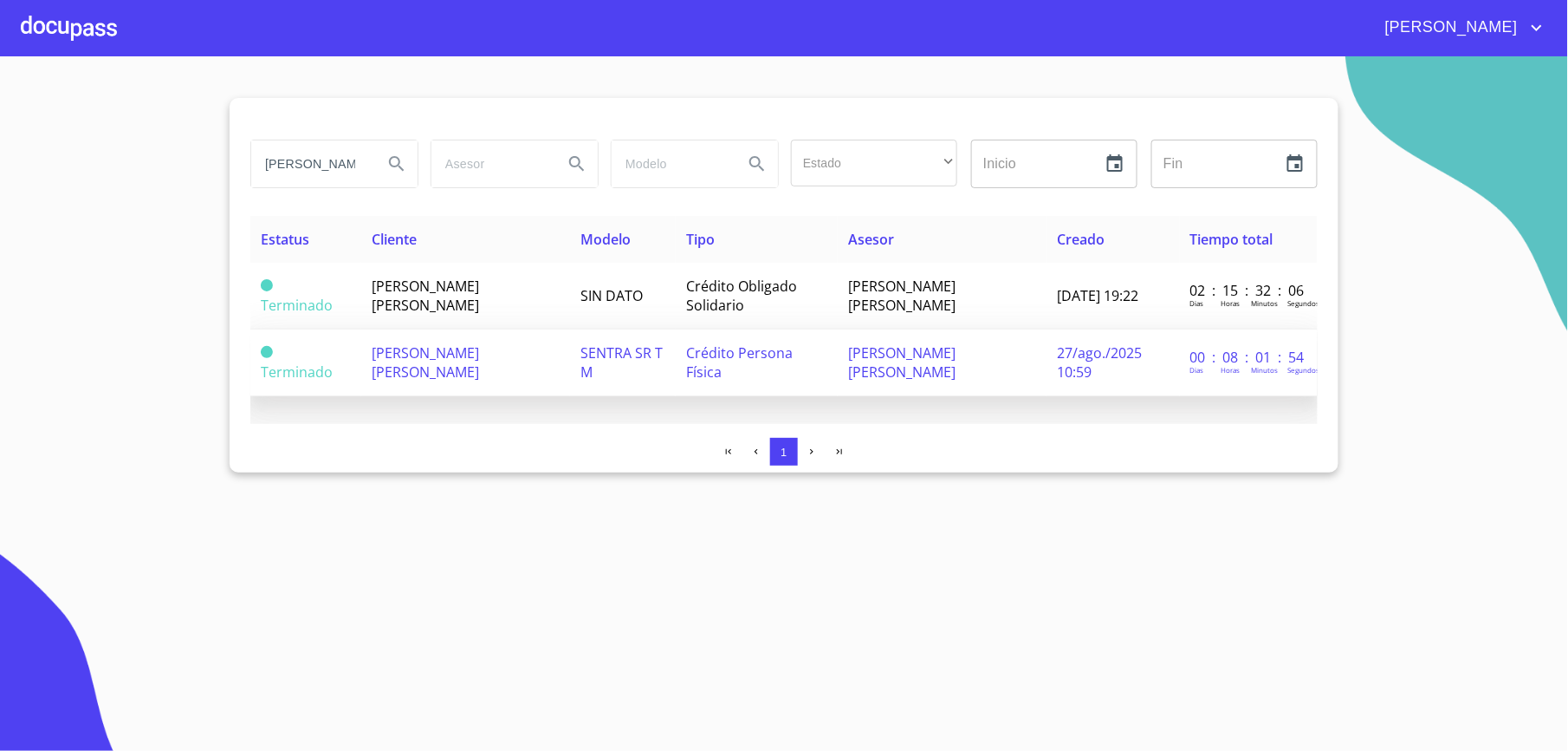
click at [497, 379] on td "[PERSON_NAME] [PERSON_NAME]" at bounding box center [466, 363] width 209 height 67
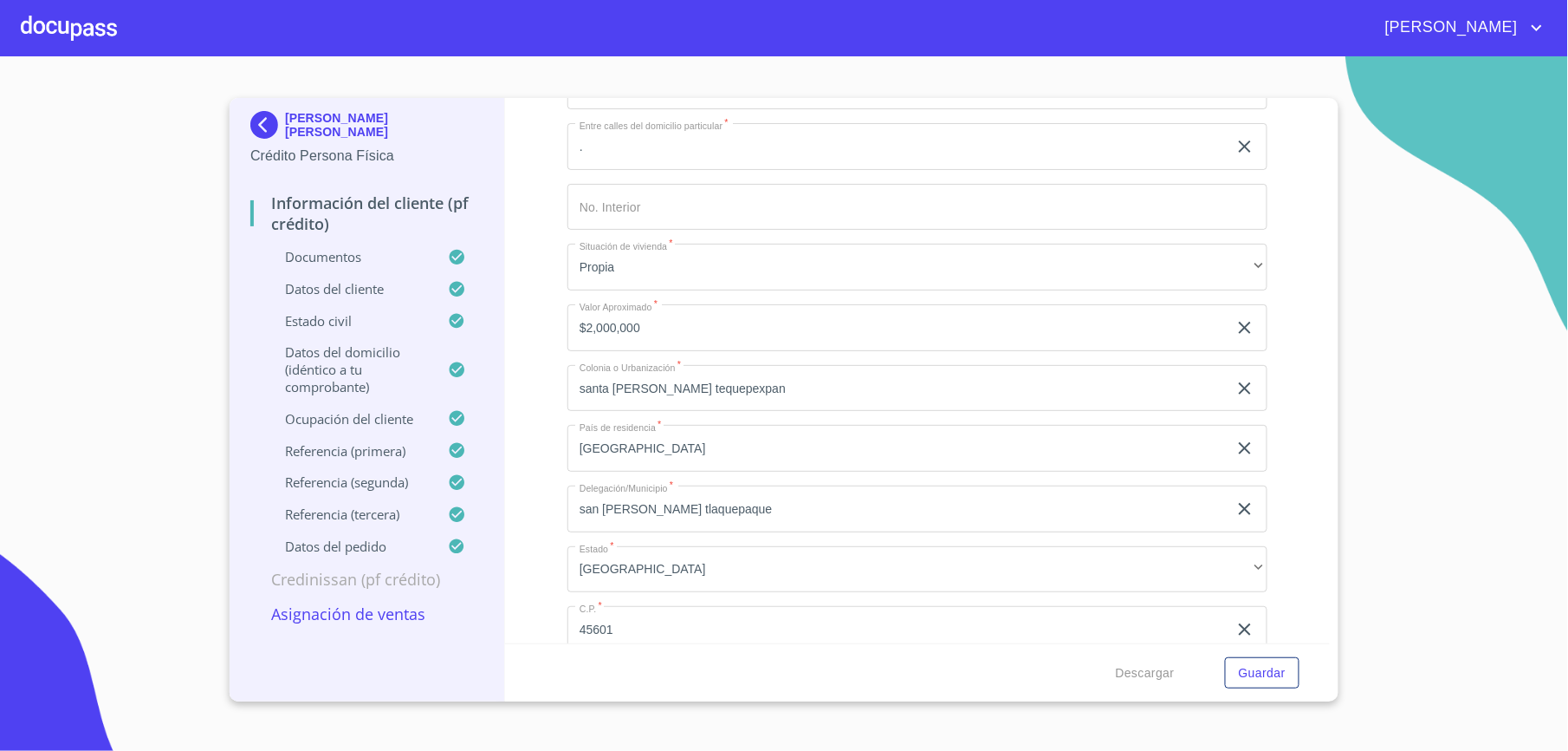
scroll to position [6734, 0]
click at [329, 129] on p "[PERSON_NAME] [PERSON_NAME]" at bounding box center [384, 125] width 199 height 28
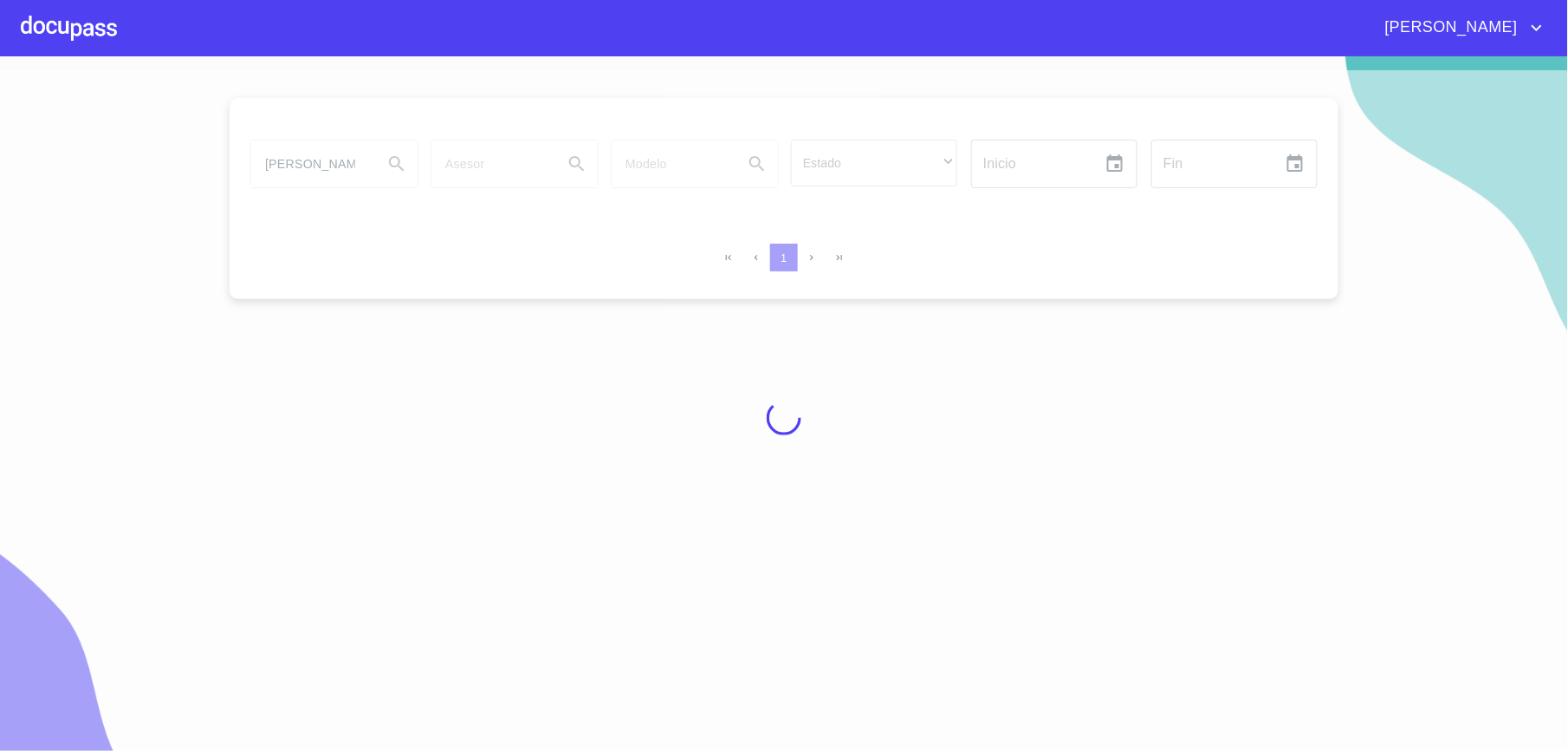
click at [69, 21] on div at bounding box center [68, 28] width 96 height 55
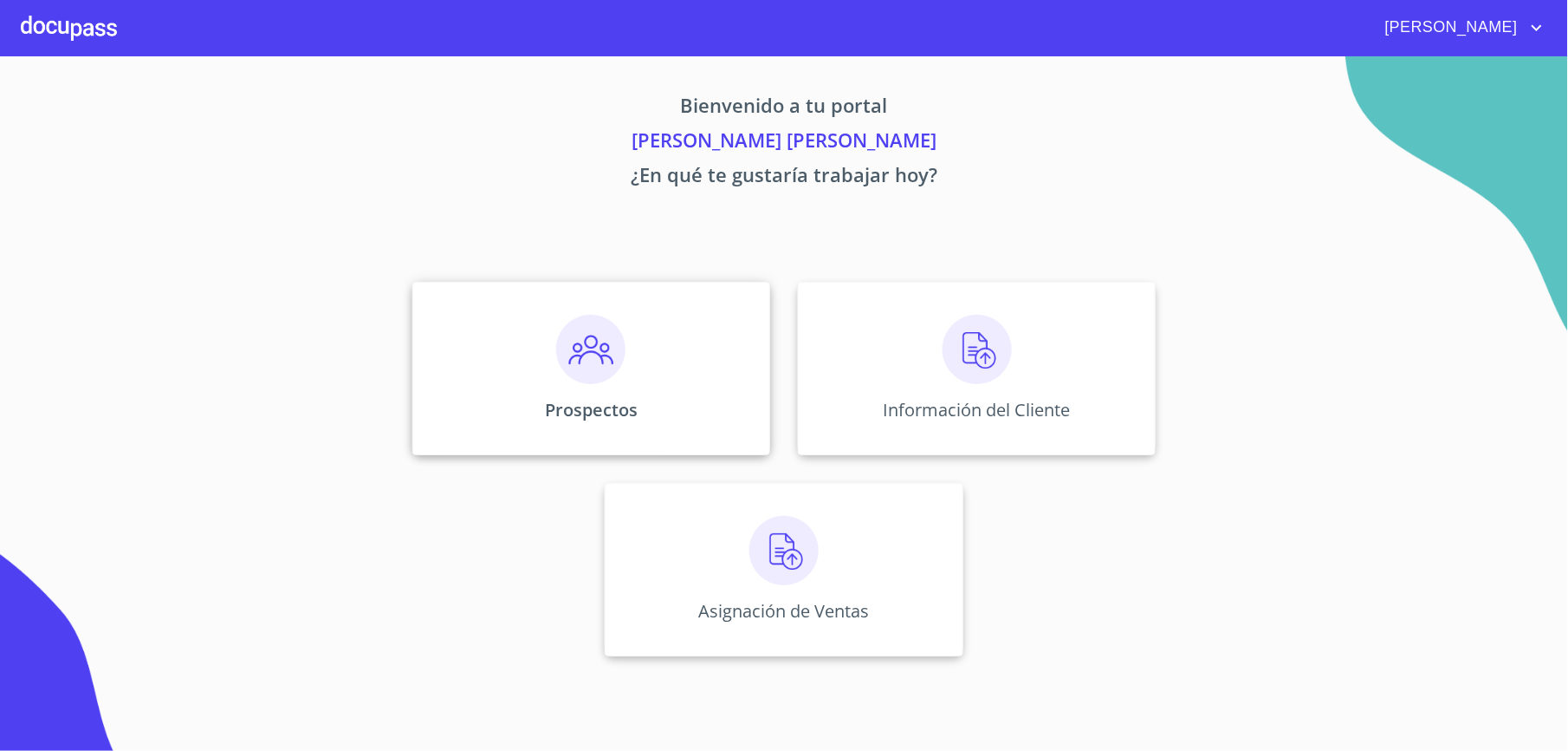
click at [523, 284] on div "Prospectos" at bounding box center [591, 368] width 358 height 173
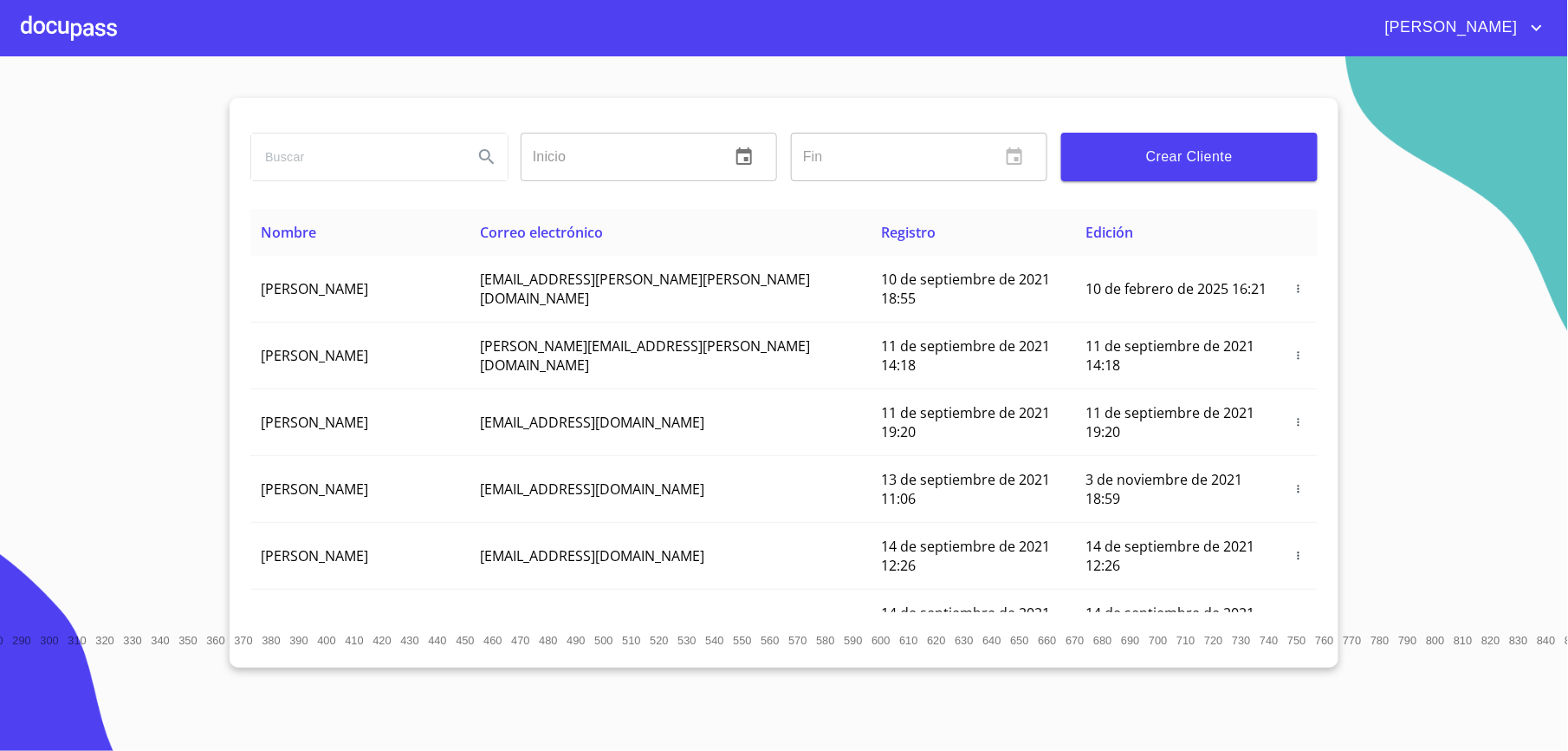
click at [396, 151] on input "search" at bounding box center [355, 156] width 208 height 47
type input "[PERSON_NAME]"
click at [489, 150] on icon "Search" at bounding box center [486, 156] width 20 height 20
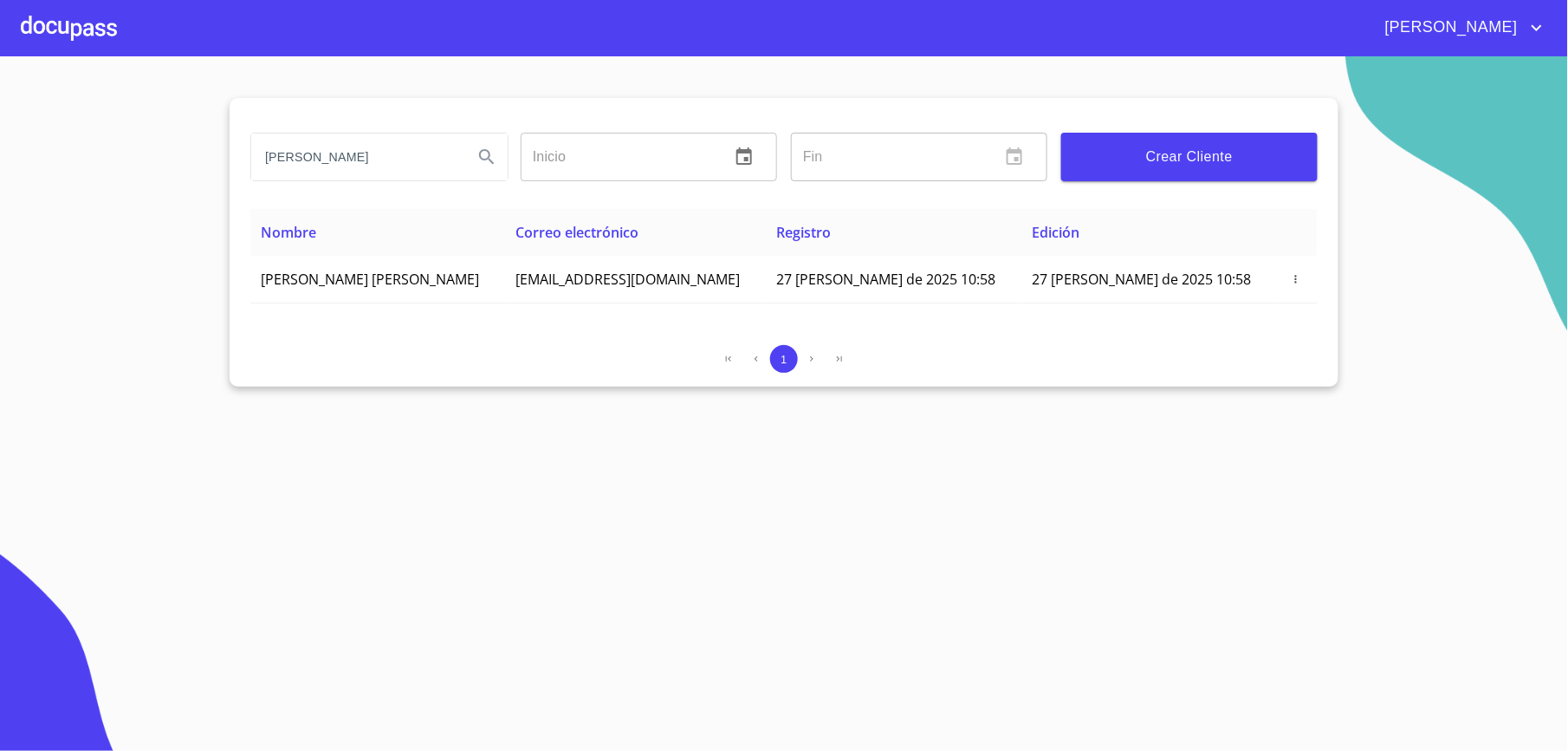
type button "[PERSON_NAME]"
click at [50, 34] on div at bounding box center [68, 28] width 96 height 55
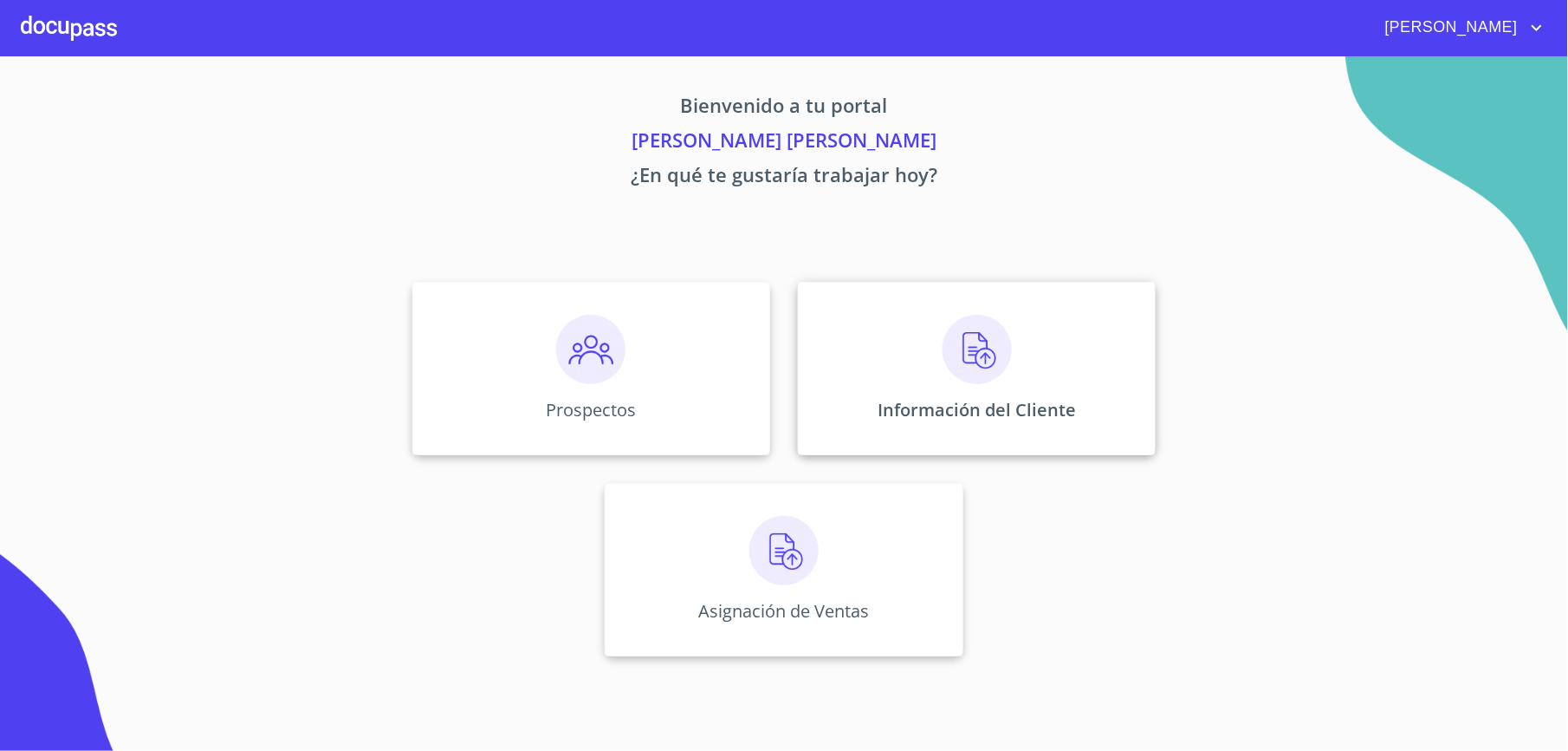
click at [862, 339] on div "Información del Cliente" at bounding box center [976, 368] width 358 height 173
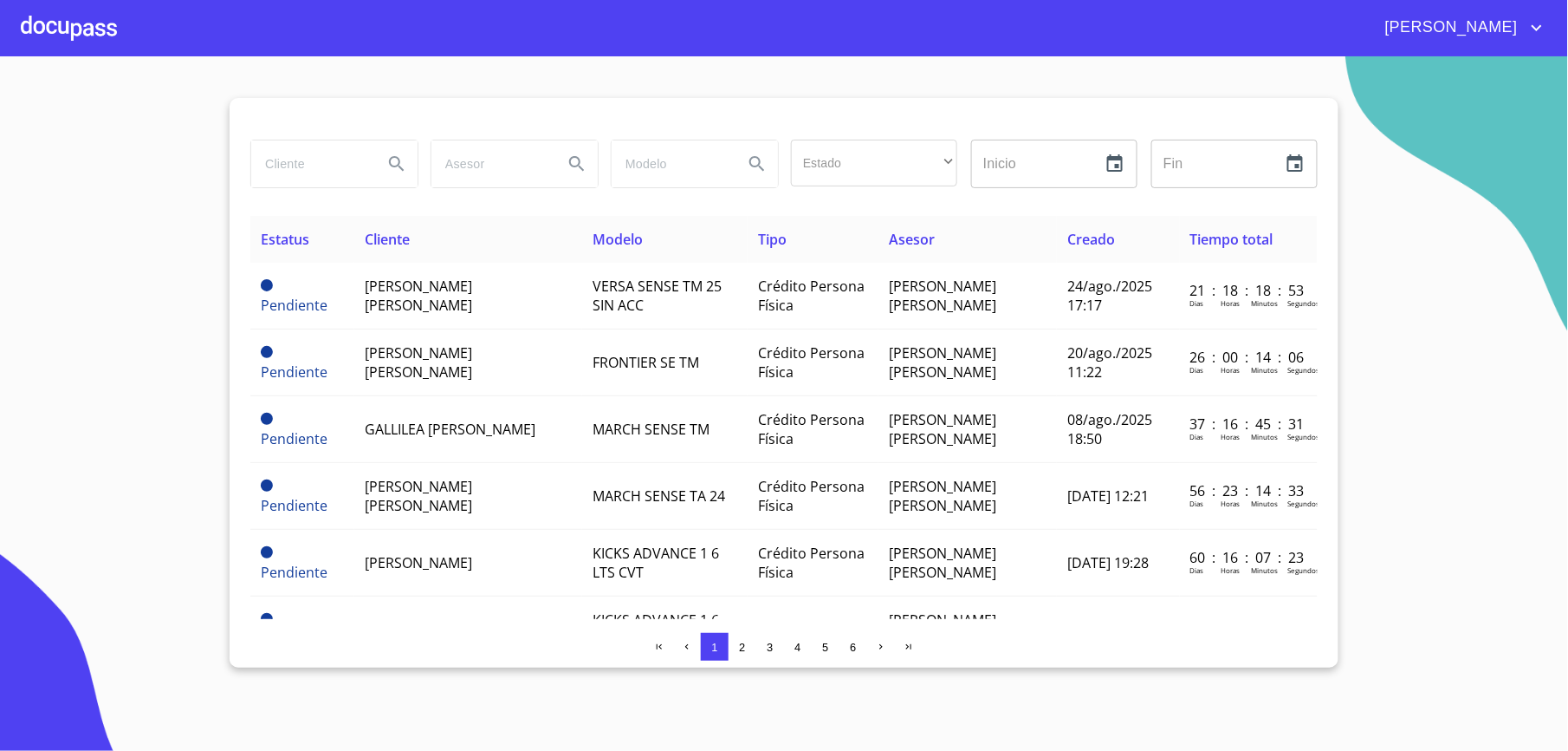
click at [291, 168] on input "search" at bounding box center [310, 164] width 117 height 47
type input "[PERSON_NAME]"
click at [393, 159] on icon "Search" at bounding box center [397, 164] width 20 height 20
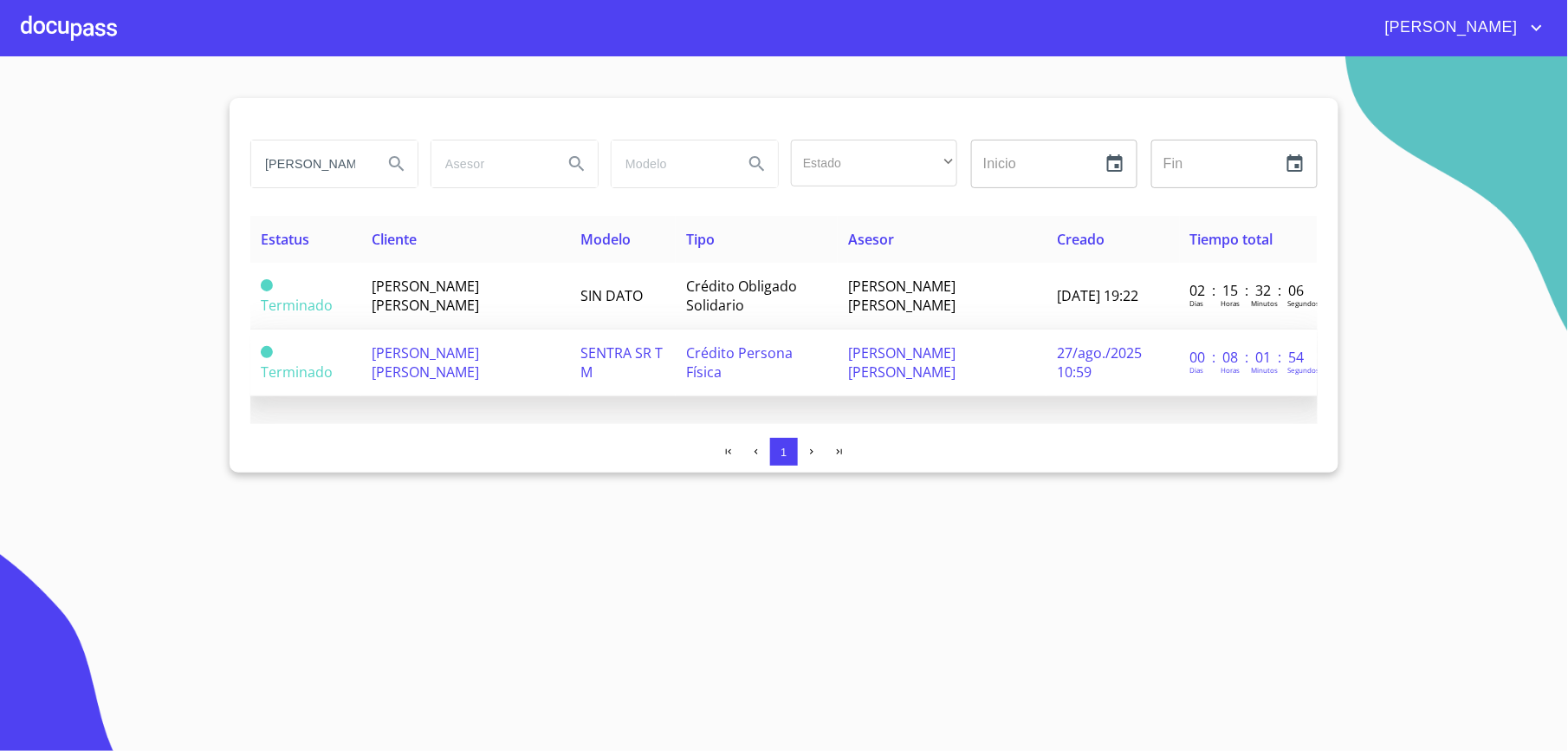
click at [406, 359] on span "[PERSON_NAME] [PERSON_NAME]" at bounding box center [425, 362] width 107 height 38
